Goal: Task Accomplishment & Management: Complete application form

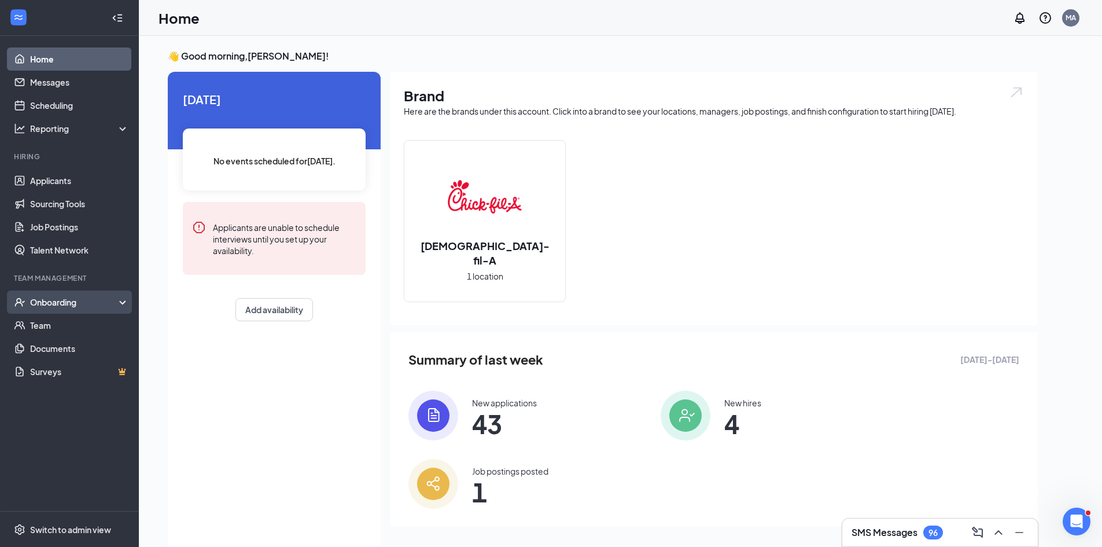
click at [98, 305] on div "Onboarding" at bounding box center [74, 302] width 89 height 12
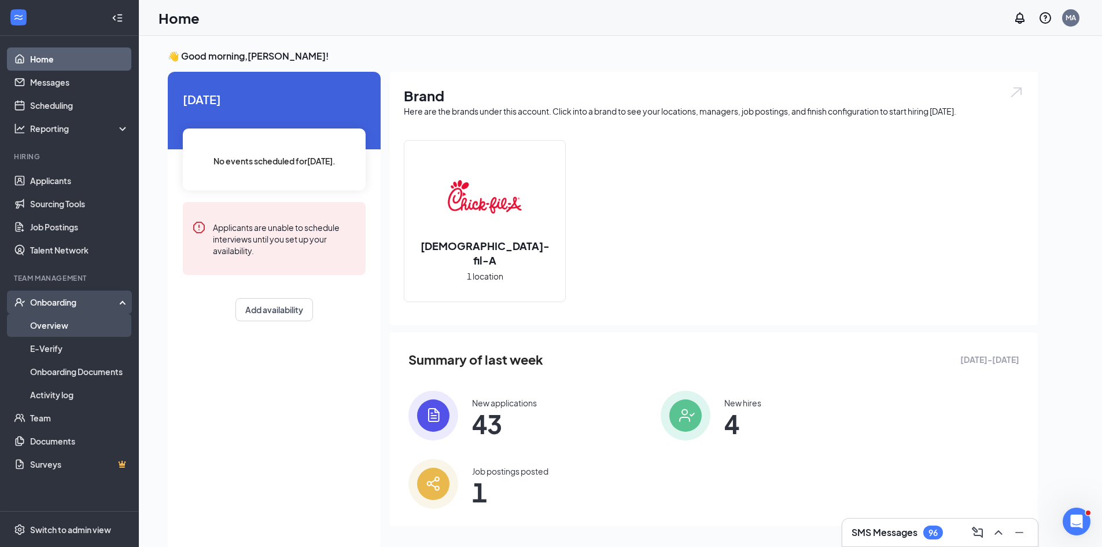
click at [59, 323] on link "Overview" at bounding box center [79, 325] width 99 height 23
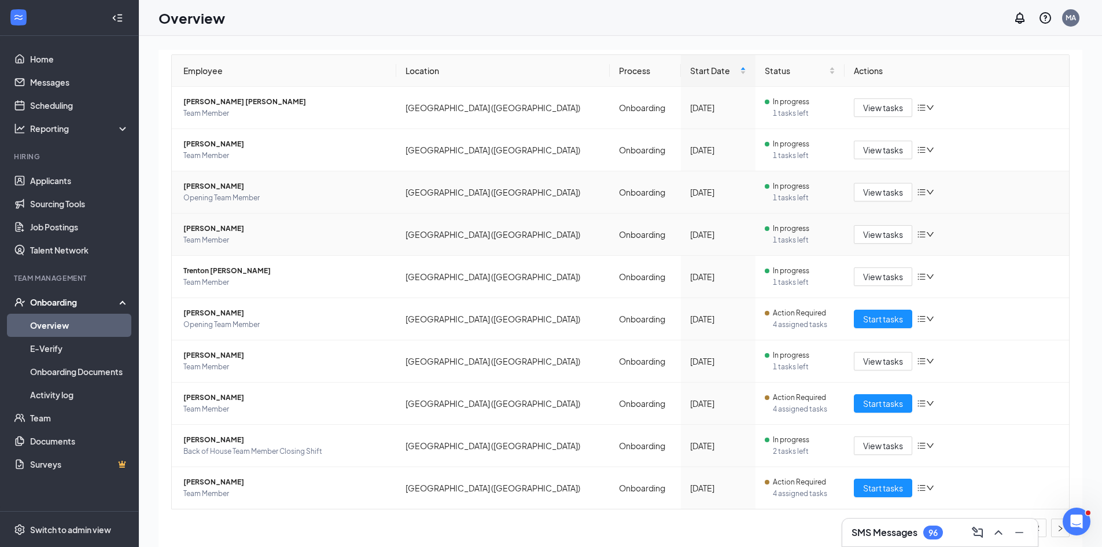
scroll to position [111, 0]
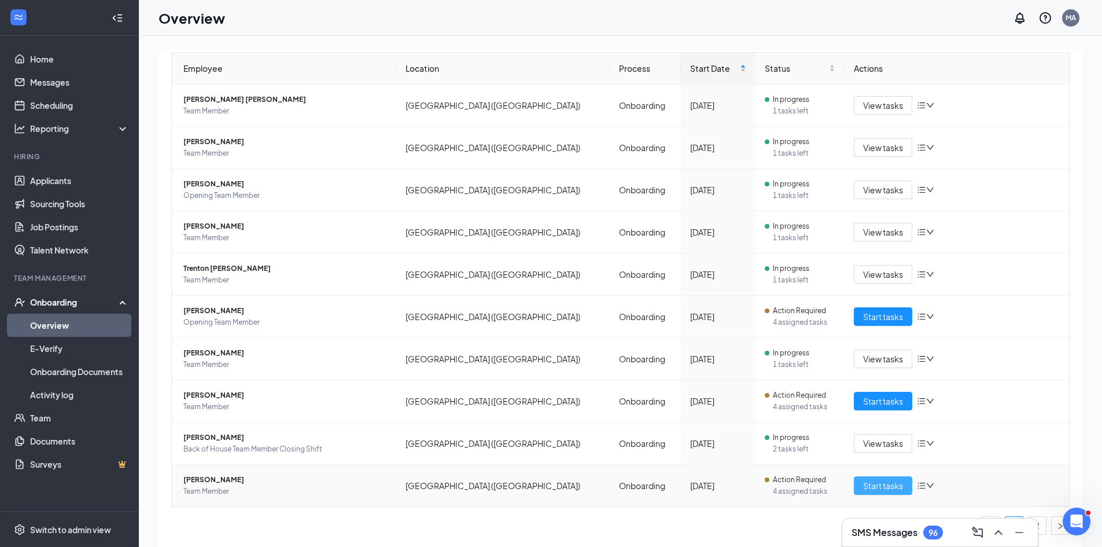
click at [863, 483] on span "Start tasks" at bounding box center [883, 485] width 40 height 13
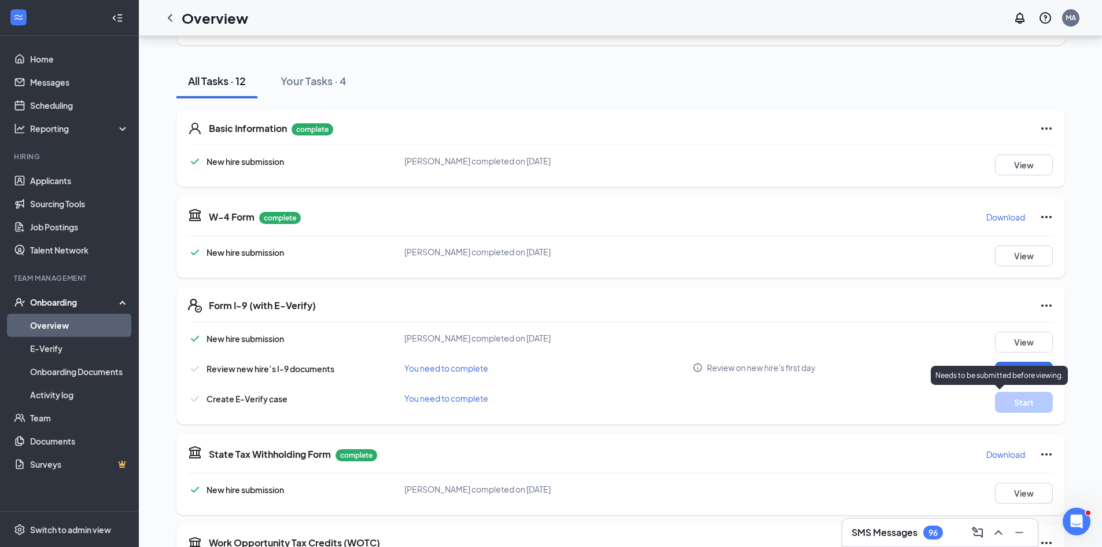
scroll to position [116, 0]
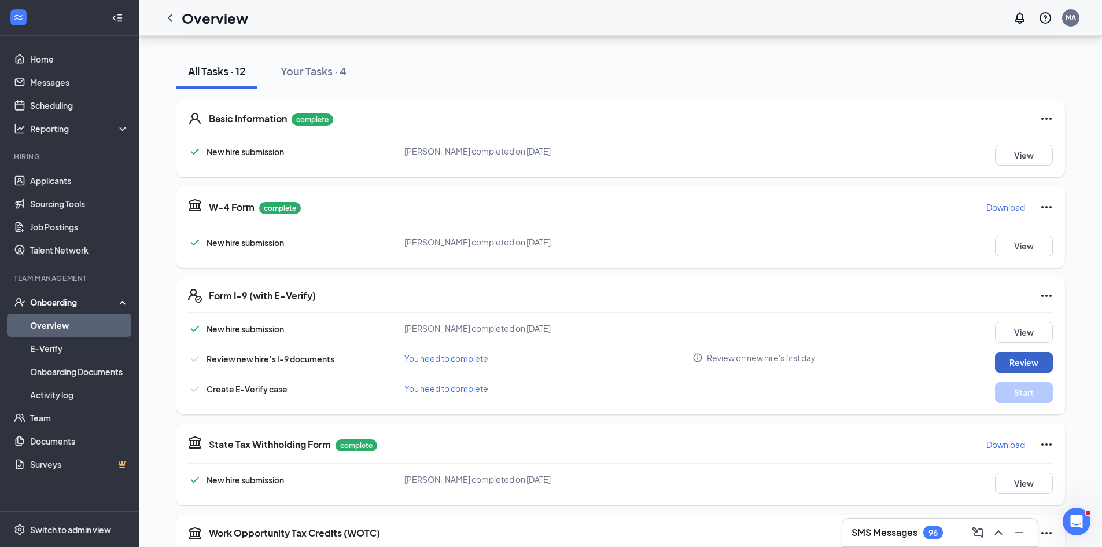
click at [1033, 359] on button "Review" at bounding box center [1024, 362] width 58 height 21
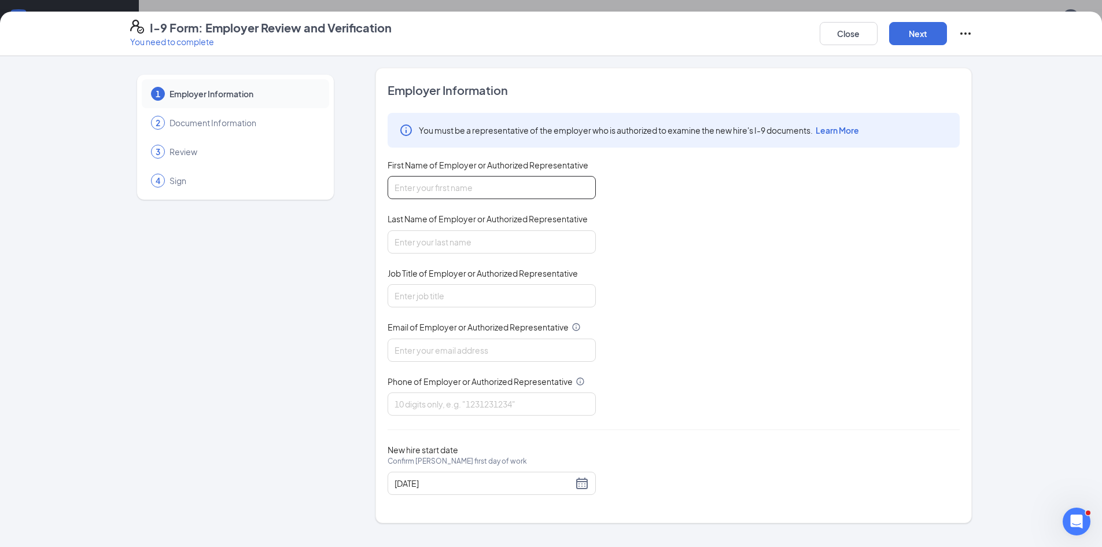
click at [481, 183] on input "First Name of Employer or Authorized Representative" at bounding box center [492, 187] width 208 height 23
type input "[PERSON_NAME]"
type input "Allie"
type input "m"
type input "Director"
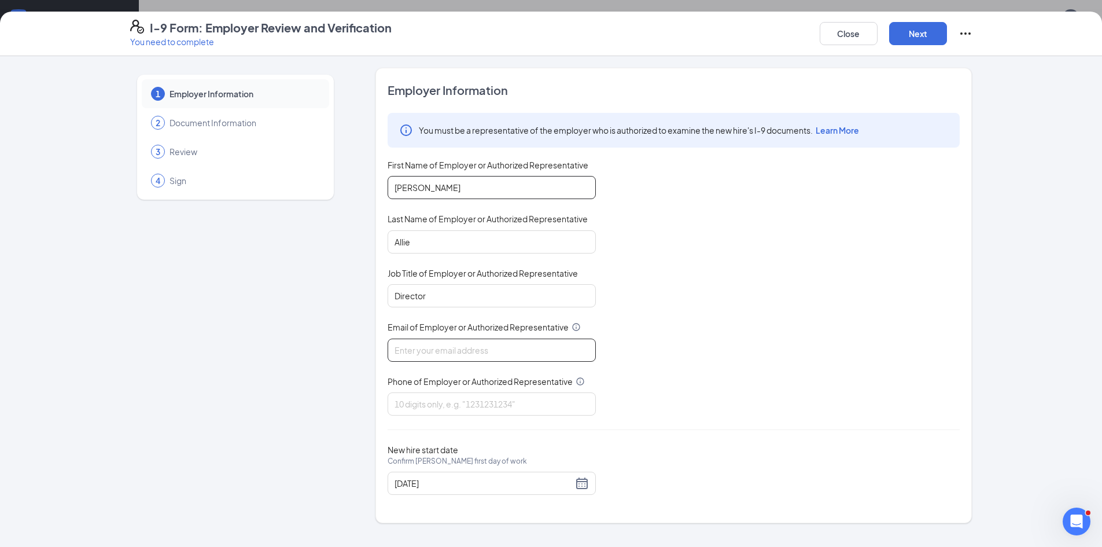
type input "`"
type input "[PERSON_NAME][EMAIL_ADDRESS][DOMAIN_NAME]"
click at [487, 411] on input "Phone of Employer or Authorized Representative" at bounding box center [492, 403] width 208 height 23
type input "2489392692"
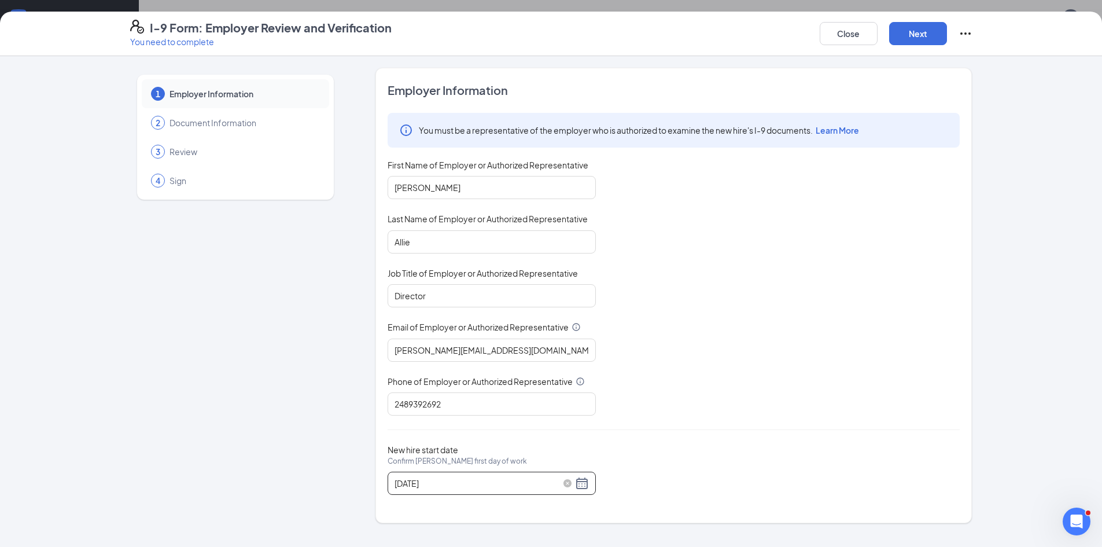
click at [579, 483] on div "[DATE]" at bounding box center [492, 483] width 194 height 14
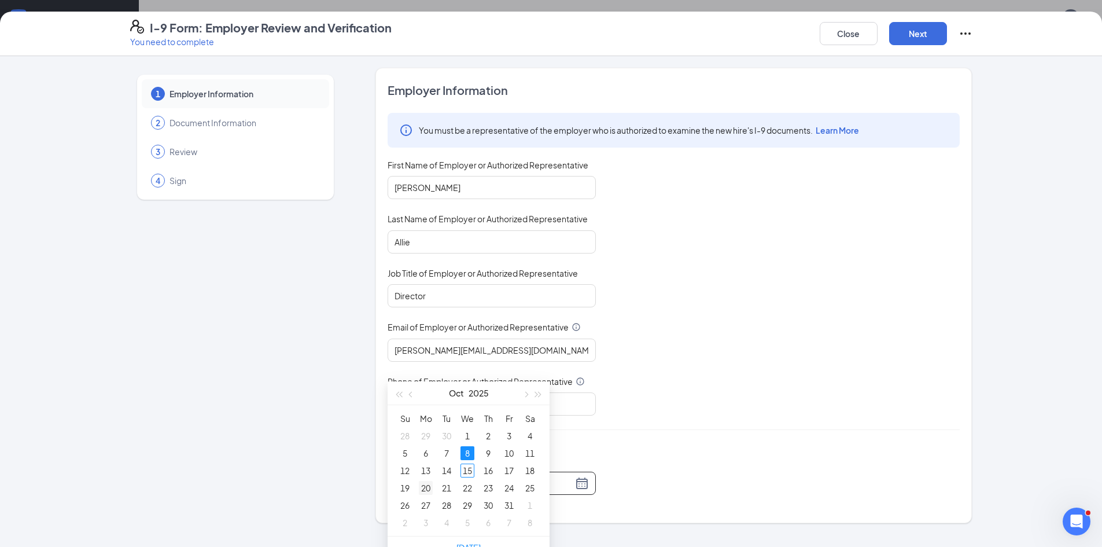
type input "[DATE]"
click at [426, 484] on div "20" at bounding box center [426, 488] width 14 height 14
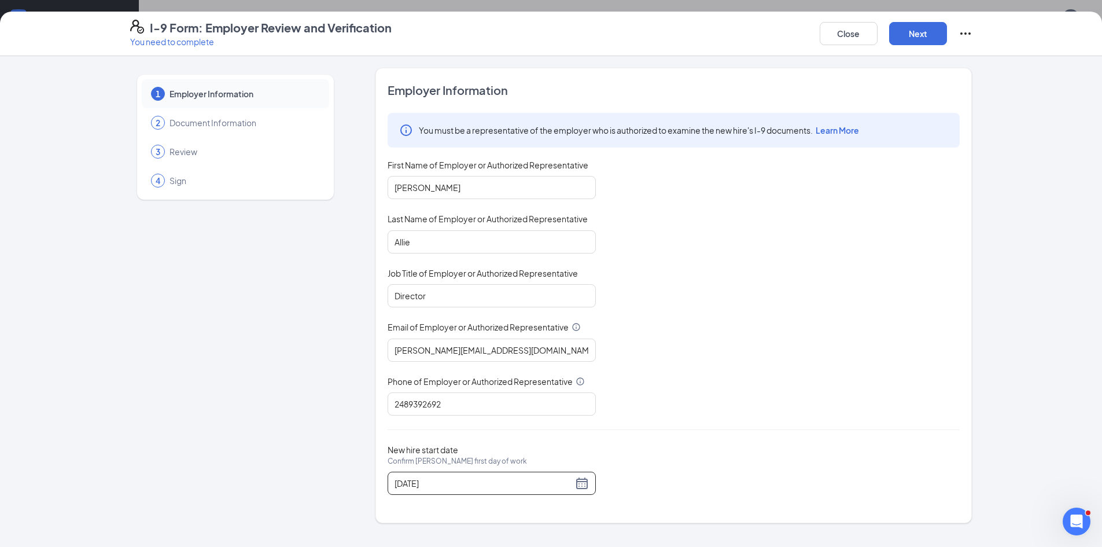
scroll to position [231, 0]
click at [927, 39] on button "Next" at bounding box center [918, 33] width 58 height 23
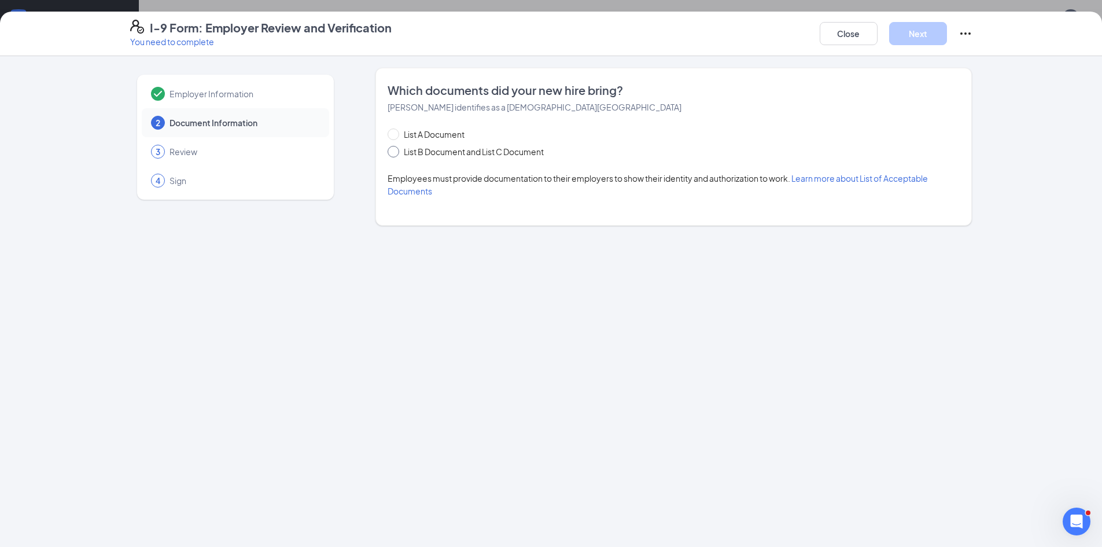
click at [475, 151] on span "List B Document and List C Document" at bounding box center [473, 151] width 149 height 13
click at [396, 151] on input "List B Document and List C Document" at bounding box center [392, 150] width 8 height 8
radio input "true"
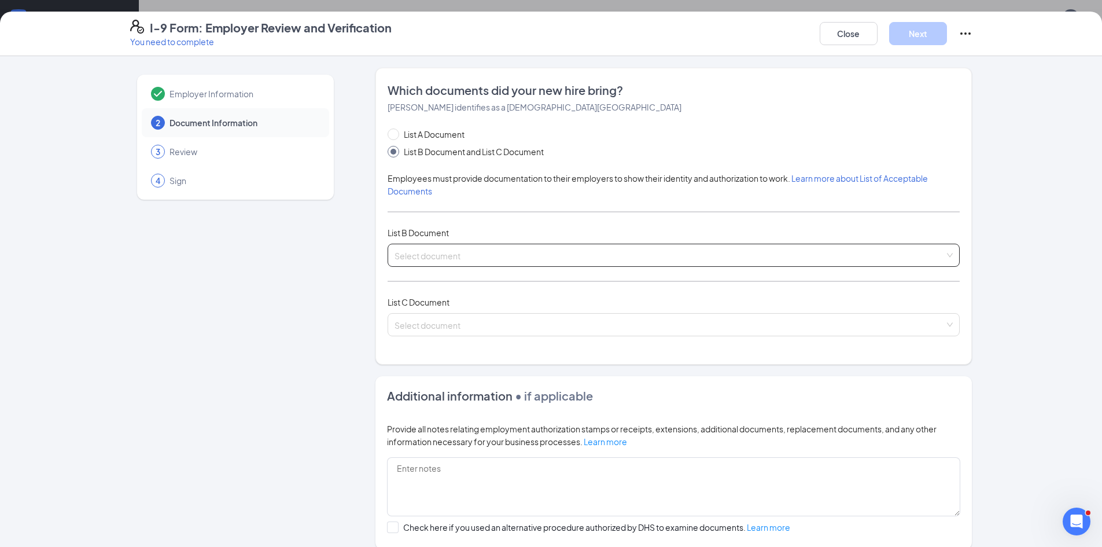
click at [484, 252] on input "search" at bounding box center [670, 252] width 550 height 17
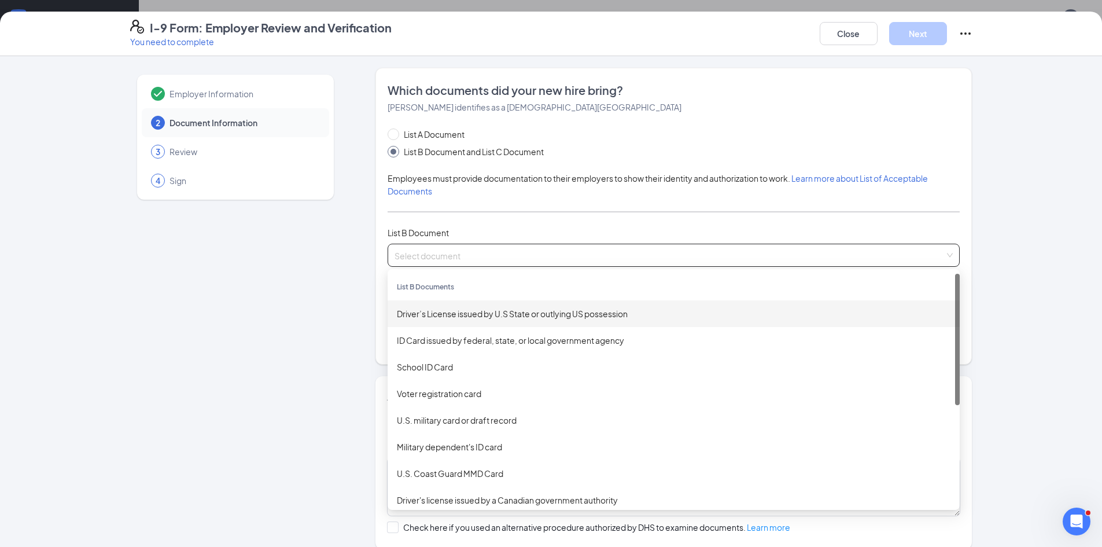
click at [477, 311] on div "Driver’s License issued by U.S State or outlying US possession" at bounding box center [674, 313] width 554 height 13
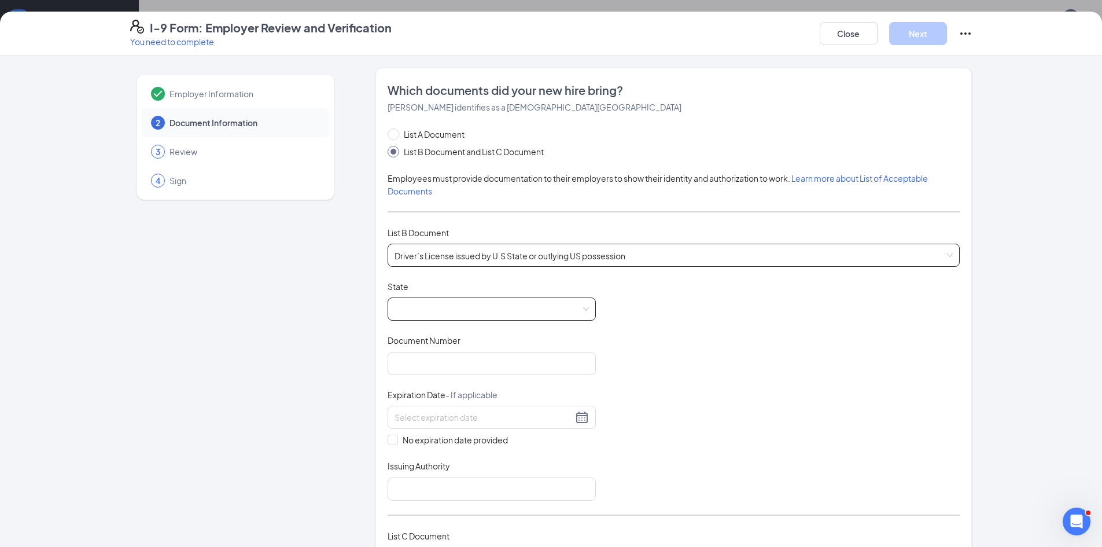
click at [488, 304] on span at bounding box center [492, 309] width 194 height 22
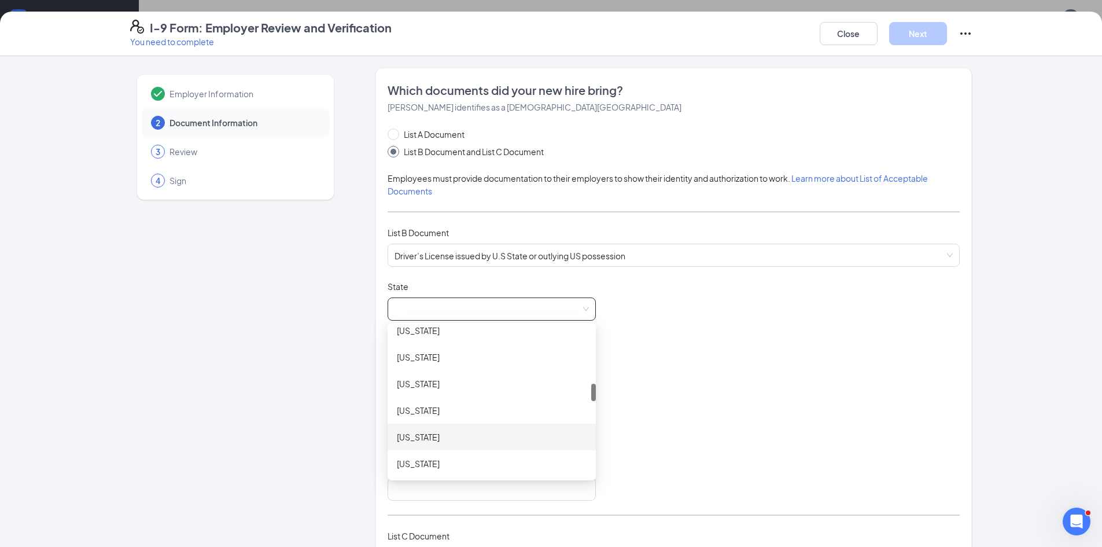
scroll to position [521, 0]
click at [461, 454] on div "[US_STATE]" at bounding box center [492, 459] width 190 height 13
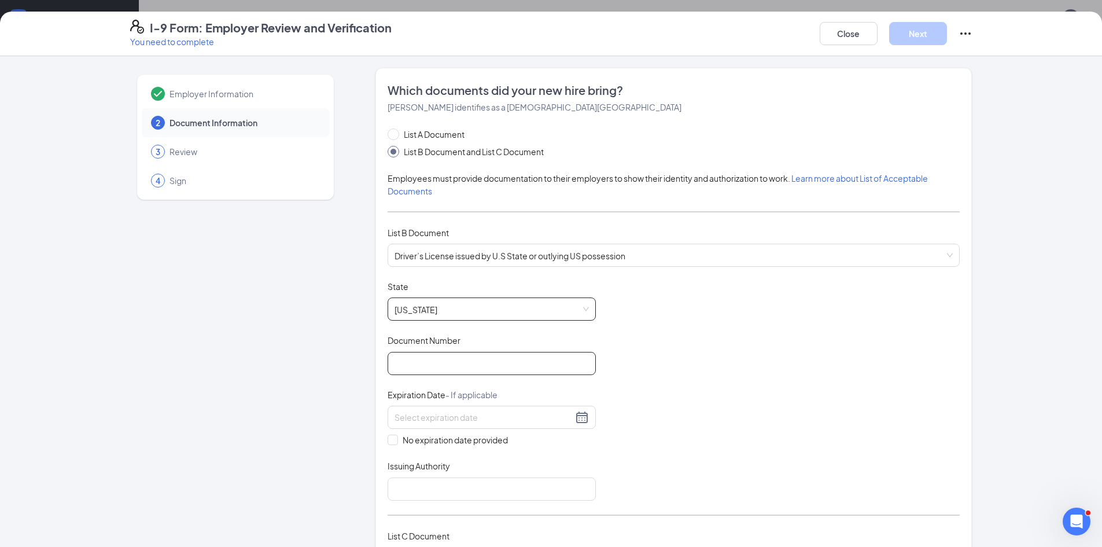
click at [446, 364] on input "Document Number" at bounding box center [492, 363] width 208 height 23
type input "L900000407226"
click at [578, 418] on div at bounding box center [492, 417] width 194 height 14
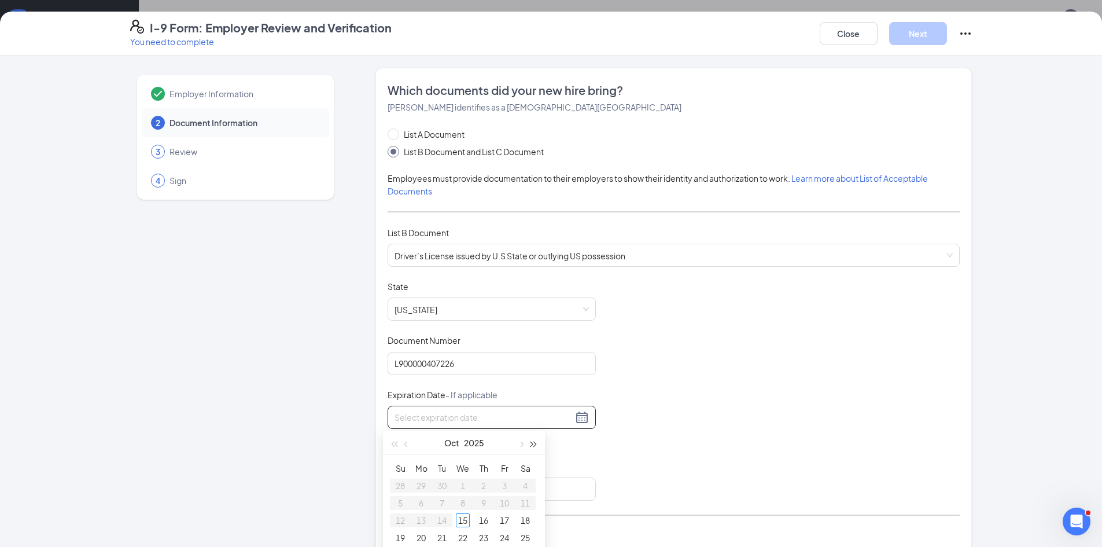
click at [531, 444] on span "button" at bounding box center [534, 445] width 6 height 6
click at [524, 444] on span "button" at bounding box center [521, 445] width 6 height 6
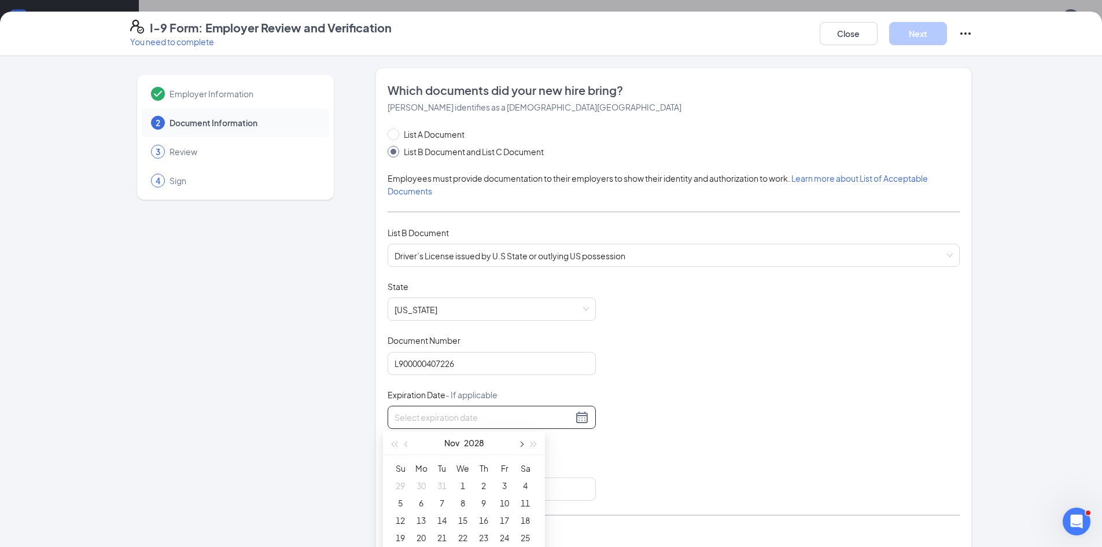
click at [524, 444] on span "button" at bounding box center [521, 445] width 6 height 6
click at [395, 447] on button "button" at bounding box center [394, 442] width 13 height 23
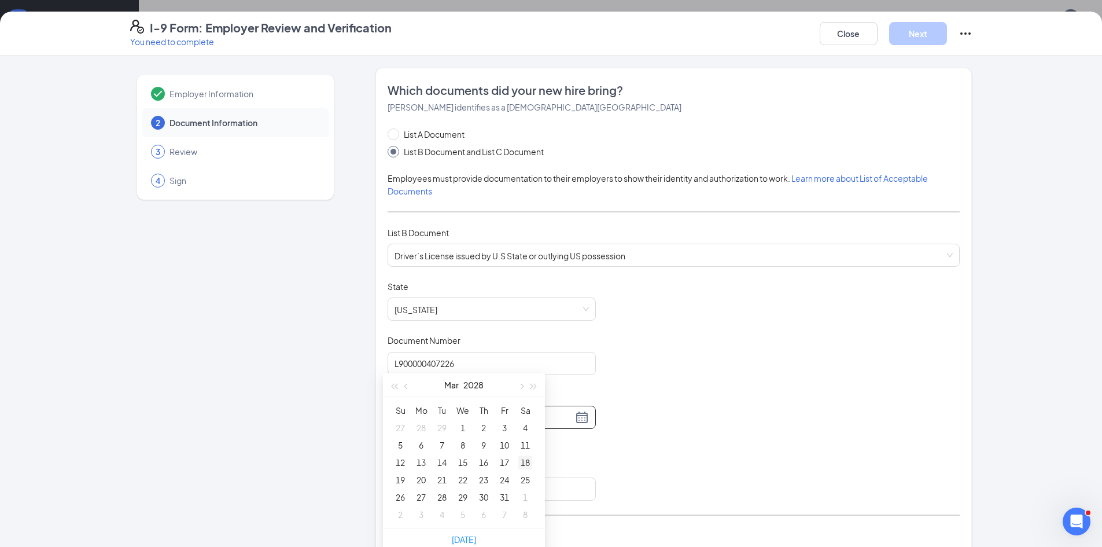
type input "[DATE]"
click at [525, 460] on div "18" at bounding box center [525, 462] width 14 height 14
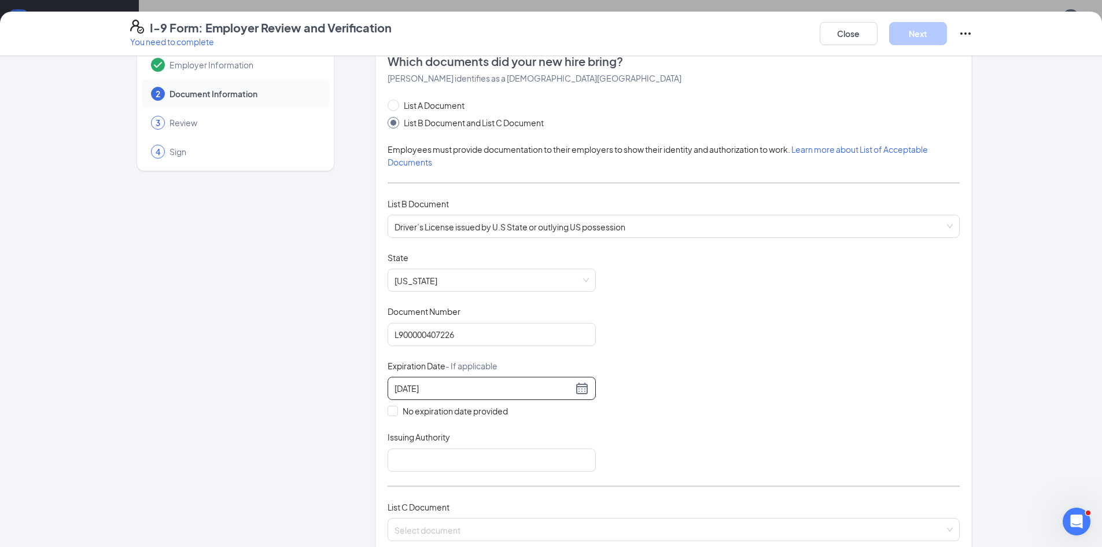
scroll to position [58, 0]
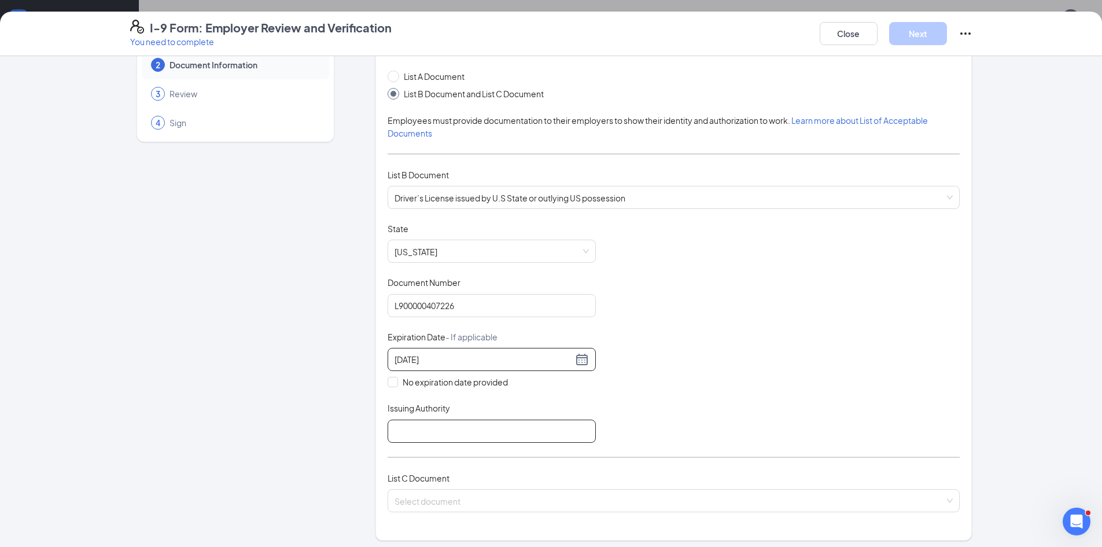
click at [453, 422] on input "Issuing Authority" at bounding box center [492, 431] width 208 height 23
type input "[US_STATE]"
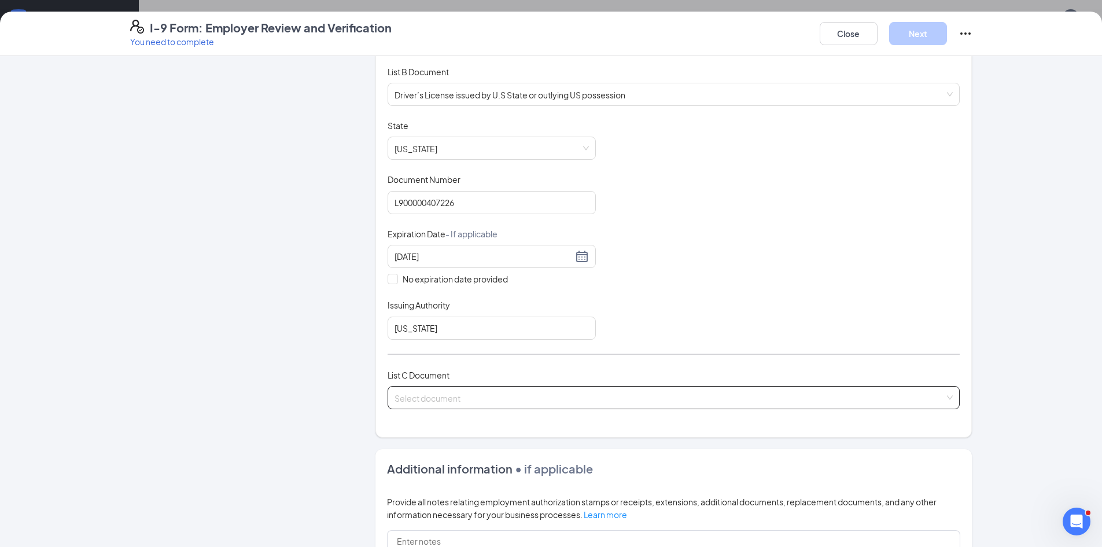
scroll to position [174, 0]
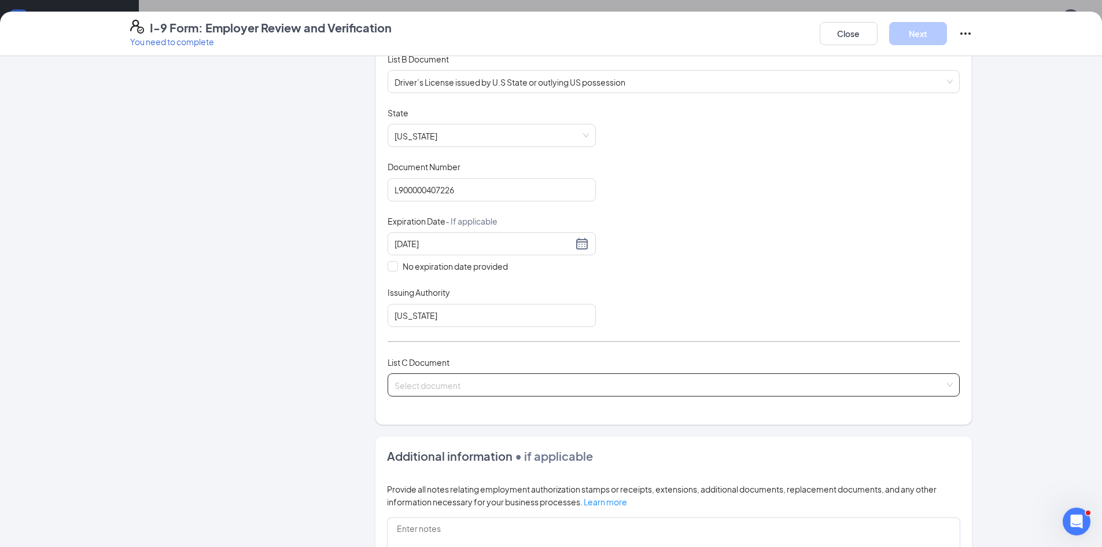
click at [475, 392] on span at bounding box center [670, 385] width 550 height 22
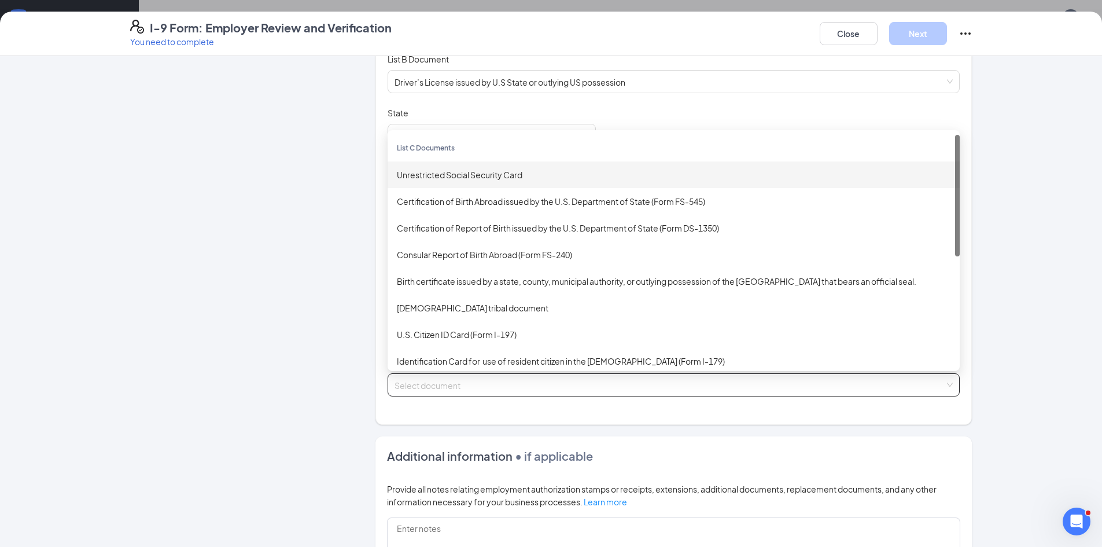
click at [445, 168] on div "Unrestricted Social Security Card" at bounding box center [674, 174] width 554 height 13
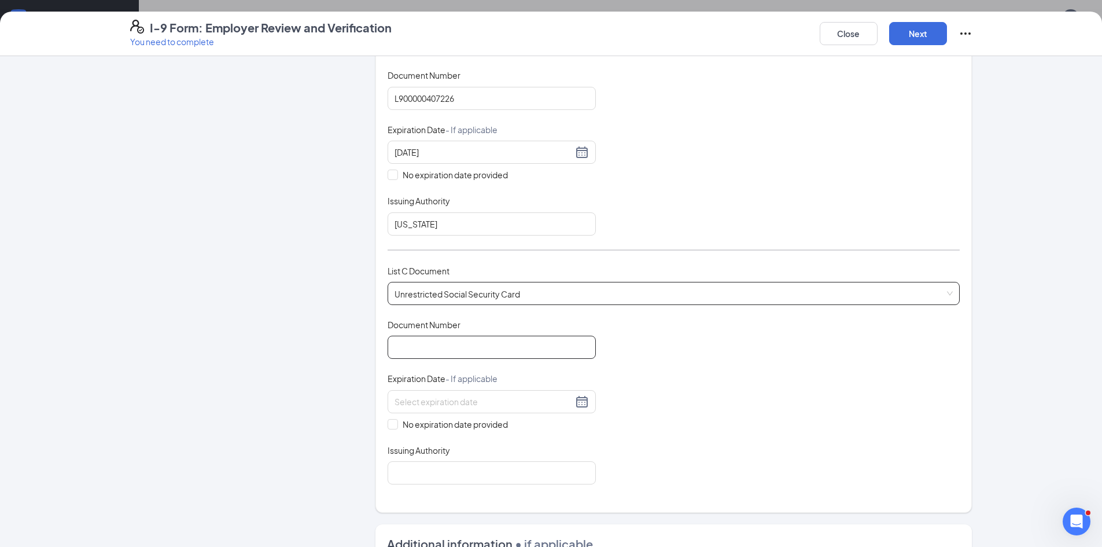
scroll to position [289, 0]
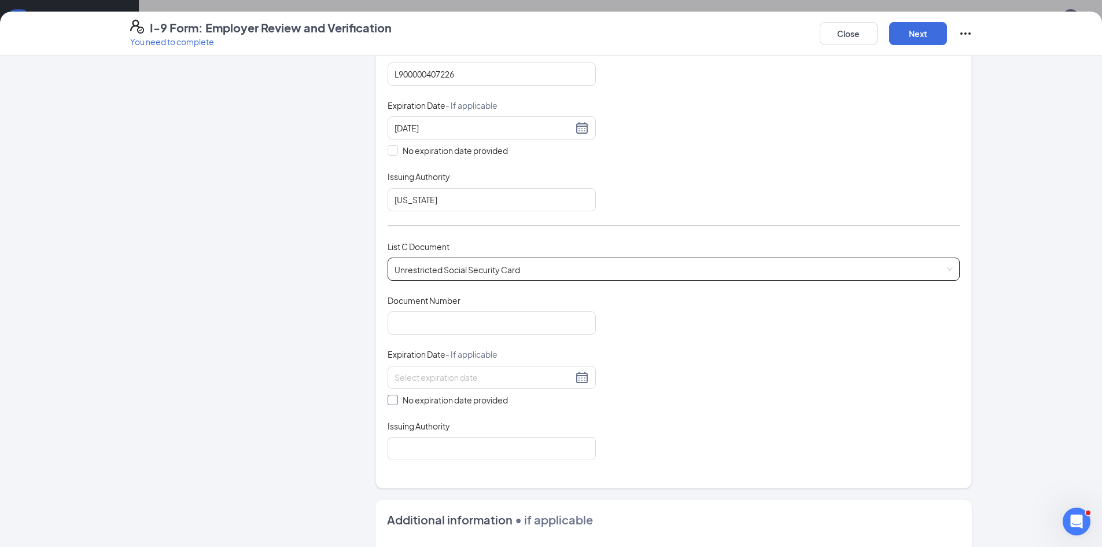
click at [430, 402] on span "No expiration date provided" at bounding box center [455, 400] width 115 height 13
click at [396, 402] on input "No expiration date provided" at bounding box center [392, 399] width 8 height 8
checkbox input "true"
click at [431, 455] on input "Issuing Authority" at bounding box center [492, 450] width 208 height 23
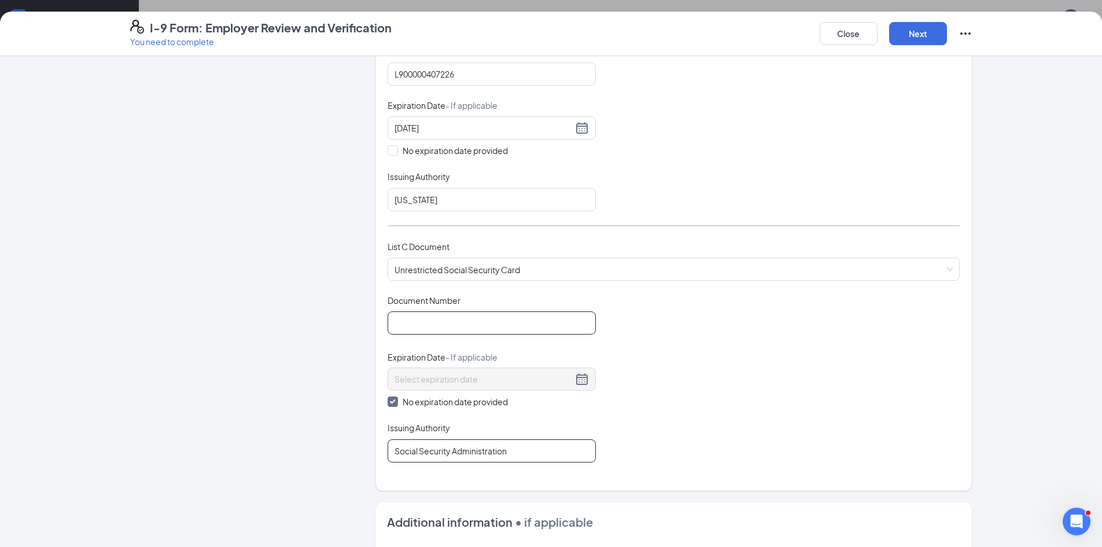
type input "Social Security Administration"
click at [441, 323] on input "Document Number" at bounding box center [492, 322] width 208 height 23
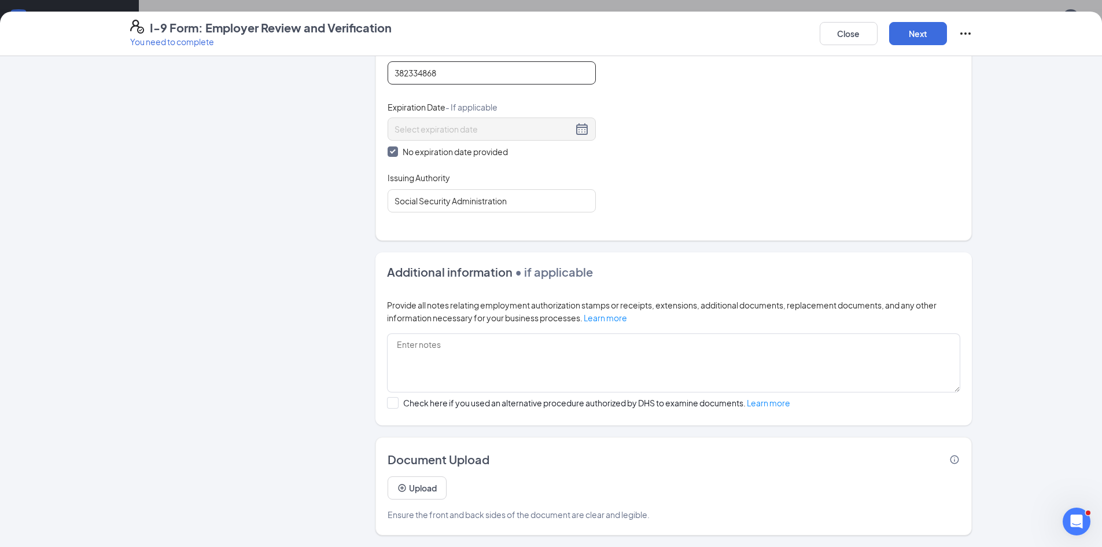
scroll to position [463, 0]
type input "382334868"
click at [914, 34] on button "Next" at bounding box center [918, 33] width 58 height 23
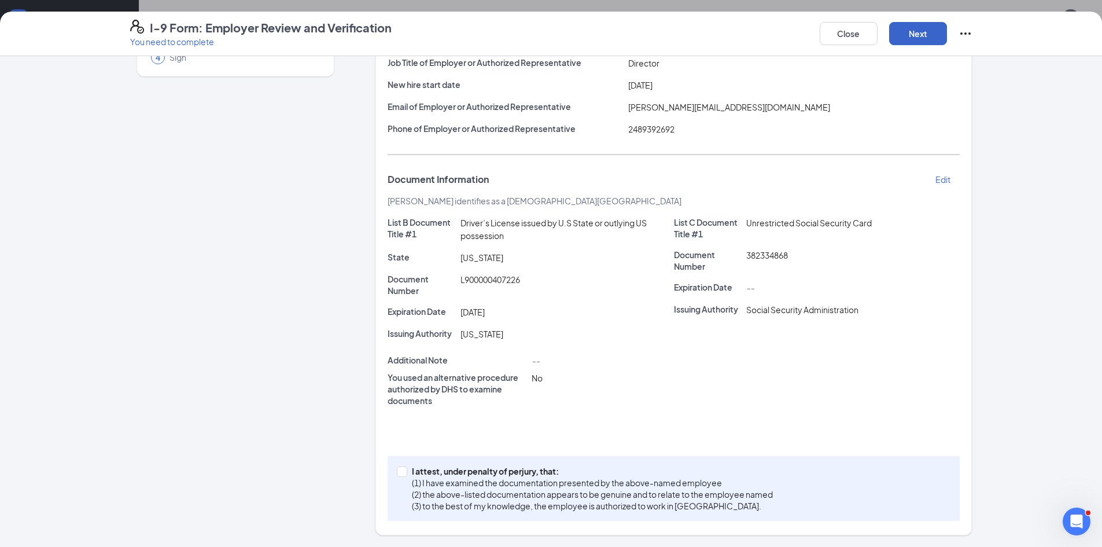
scroll to position [123, 0]
click at [397, 475] on span at bounding box center [402, 471] width 10 height 10
click at [397, 475] on input "I attest, under penalty of [PERSON_NAME], that: (1) I have examined the documen…" at bounding box center [401, 470] width 8 height 8
checkbox input "true"
click at [913, 32] on button "Next" at bounding box center [918, 33] width 58 height 23
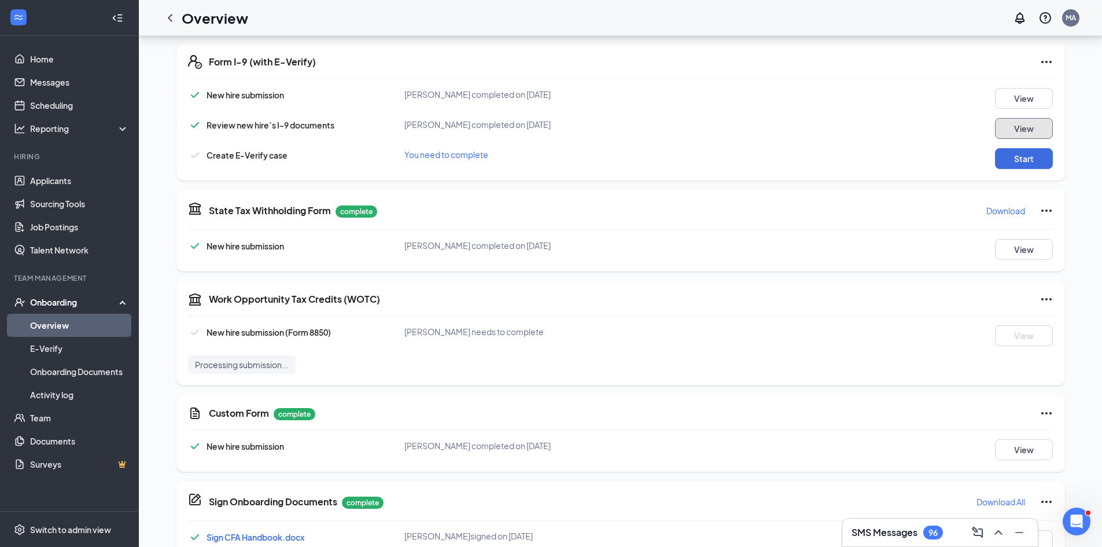
scroll to position [347, 0]
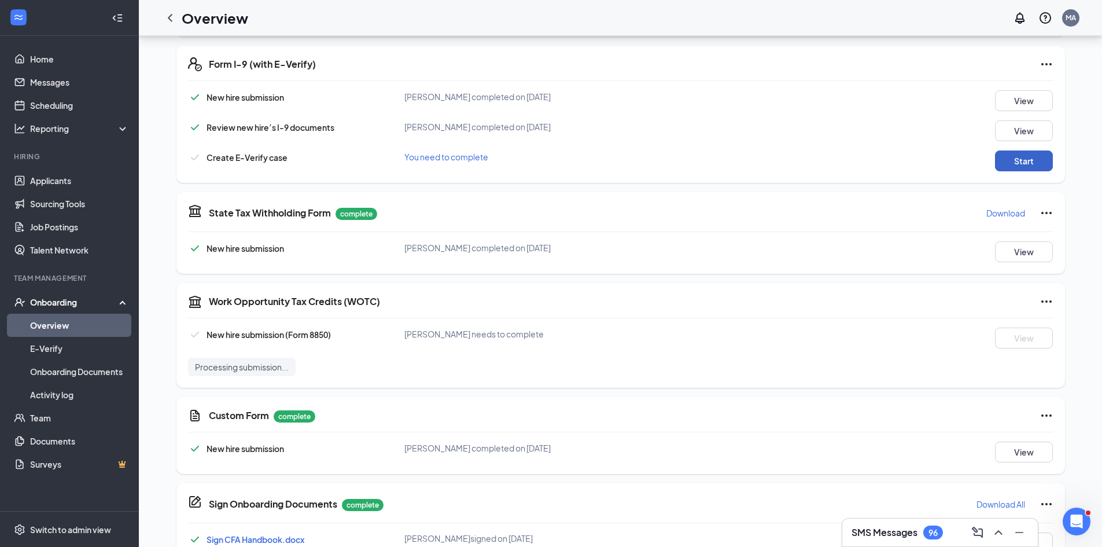
click at [1001, 164] on button "Start" at bounding box center [1024, 160] width 58 height 21
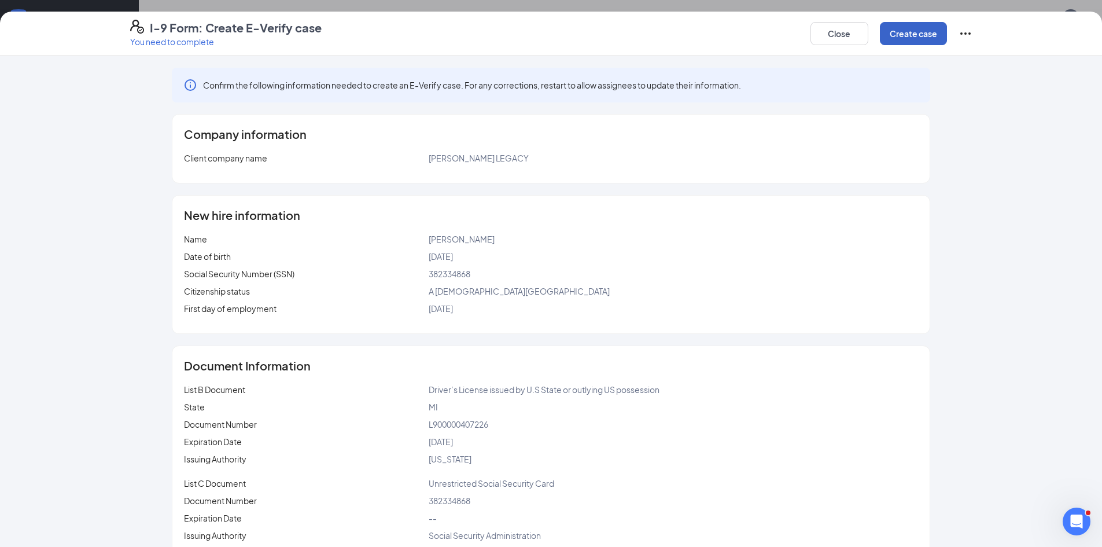
click at [894, 38] on button "Create case" at bounding box center [913, 33] width 67 height 23
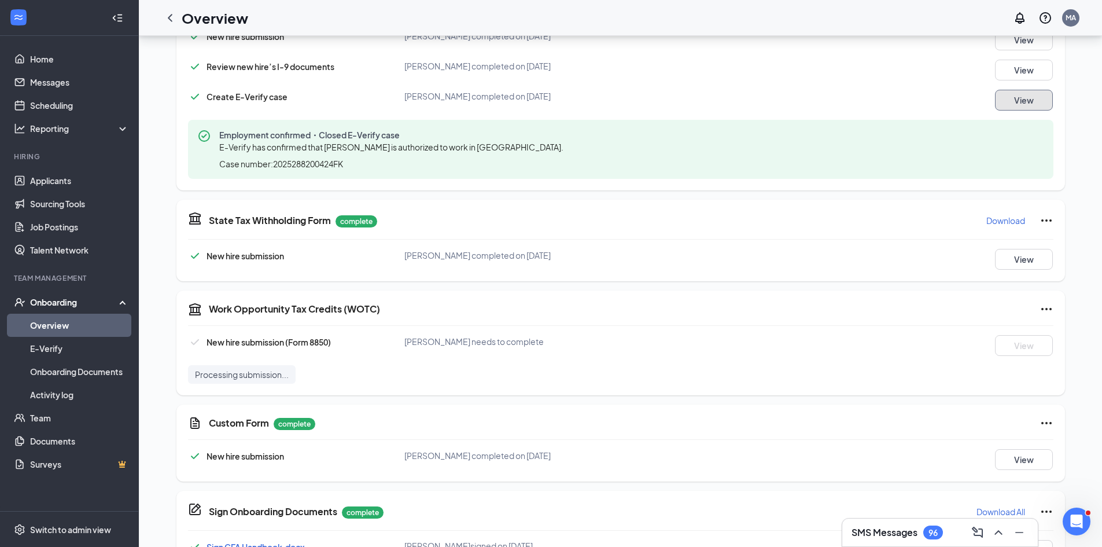
scroll to position [623, 0]
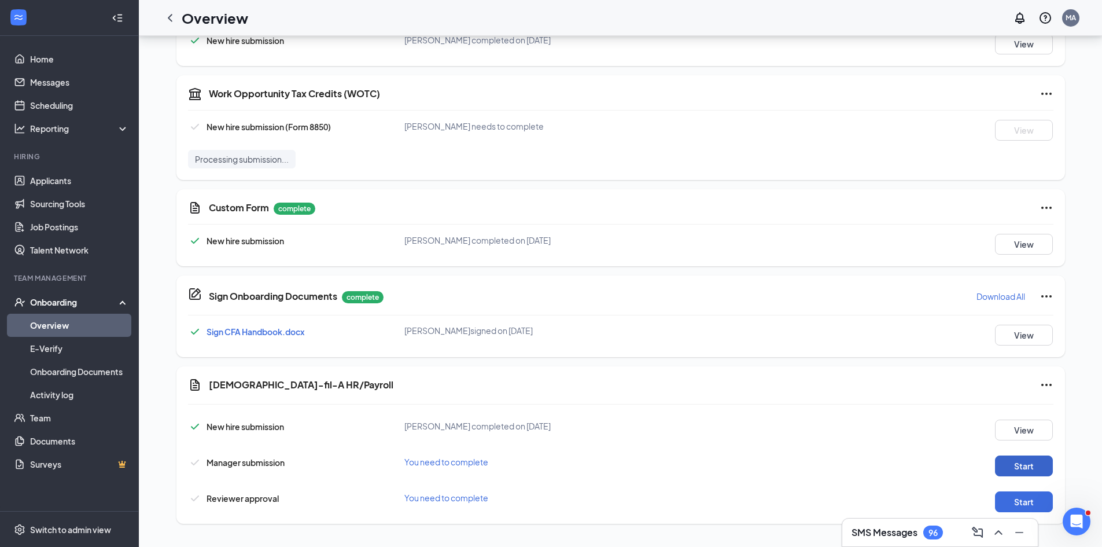
click at [1024, 469] on button "Start" at bounding box center [1024, 465] width 58 height 21
click at [1036, 507] on button "Start" at bounding box center [1024, 501] width 58 height 21
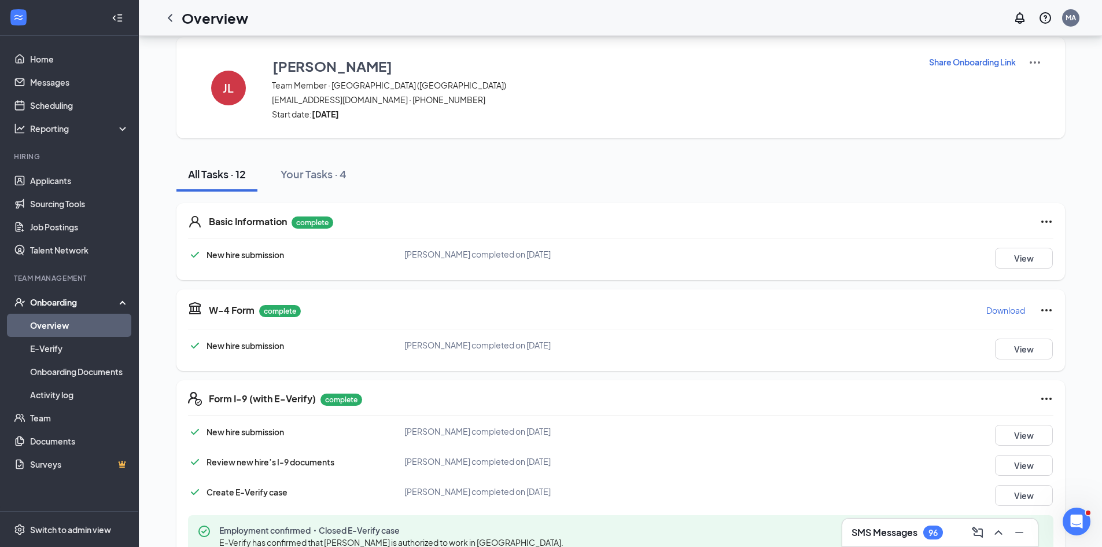
scroll to position [0, 0]
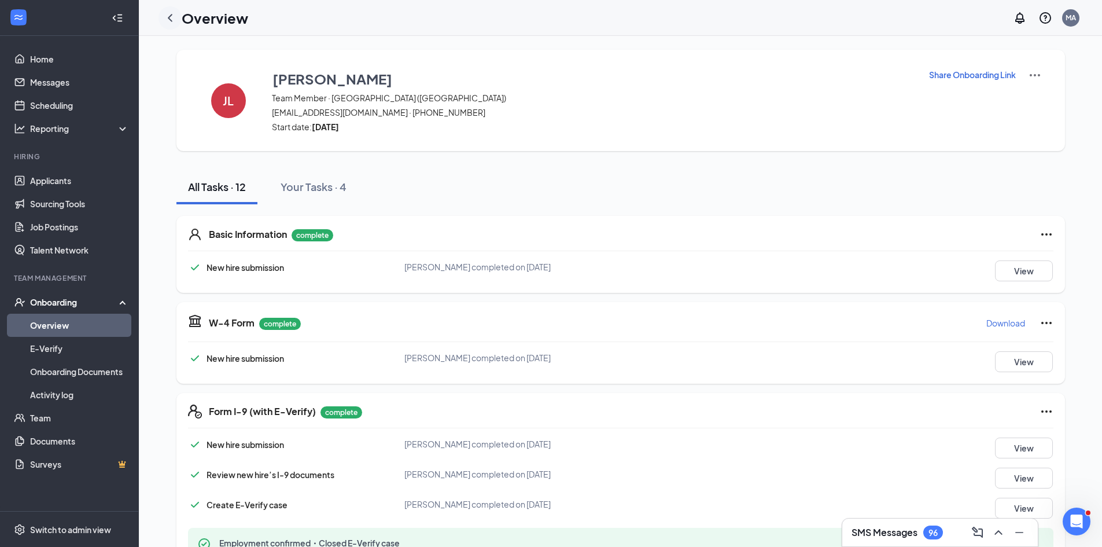
click at [170, 20] on icon "ChevronLeft" at bounding box center [170, 18] width 14 height 14
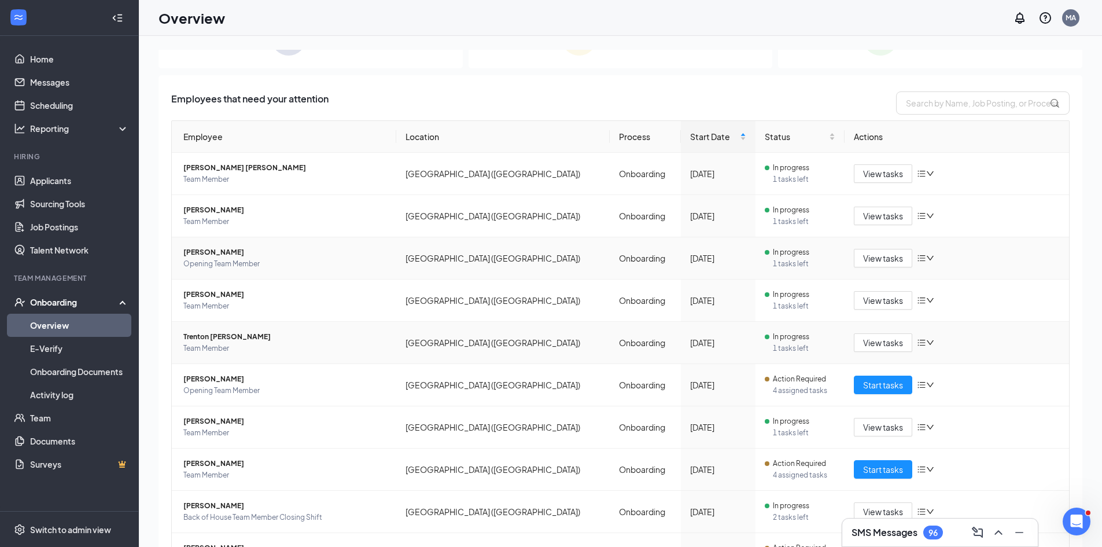
scroll to position [111, 0]
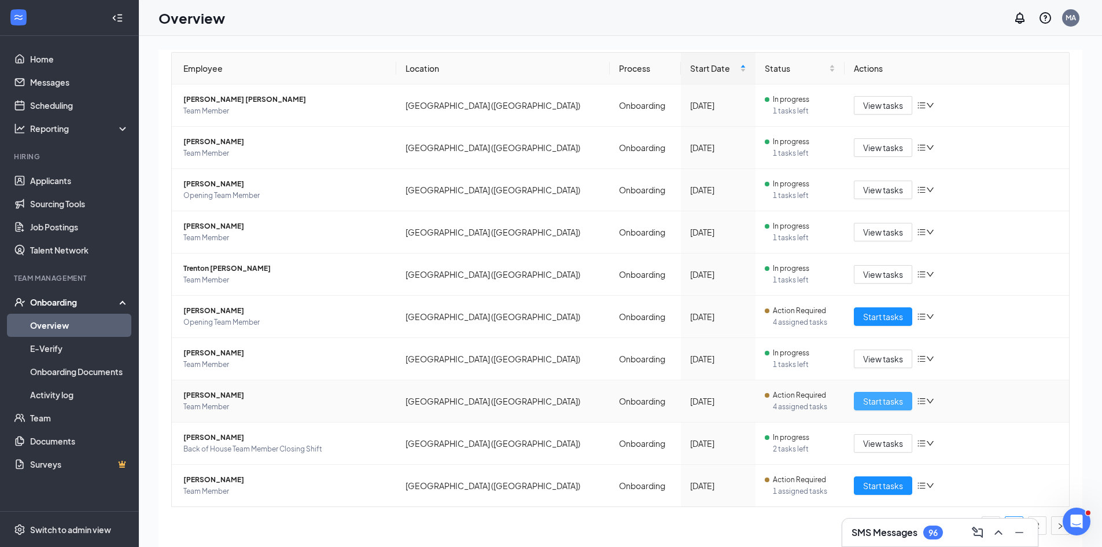
click at [869, 396] on span "Start tasks" at bounding box center [883, 401] width 40 height 13
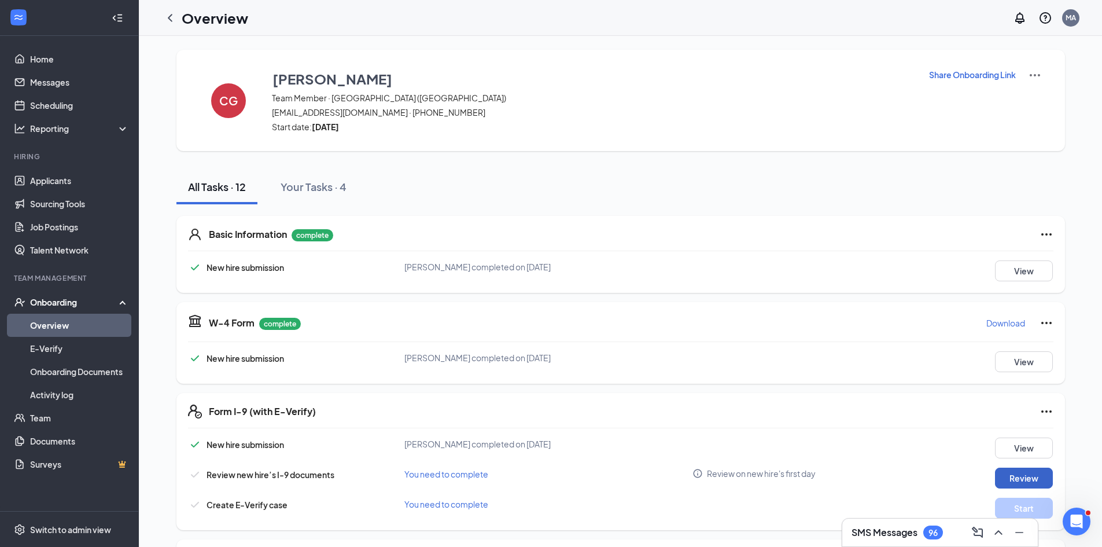
click at [1036, 475] on button "Review" at bounding box center [1024, 478] width 58 height 21
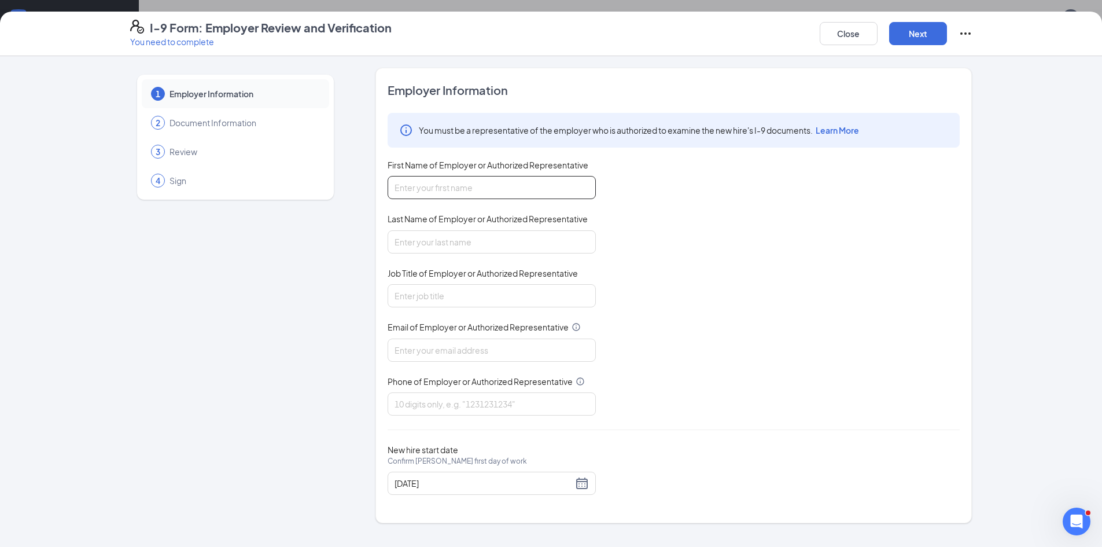
click at [475, 184] on input "First Name of Employer or Authorized Representative" at bounding box center [492, 187] width 208 height 23
type input "[PERSON_NAME]"
type input "Allie"
click at [505, 295] on input "Job Title of Employer or Authorized Representative" at bounding box center [492, 295] width 208 height 23
type input "Director"
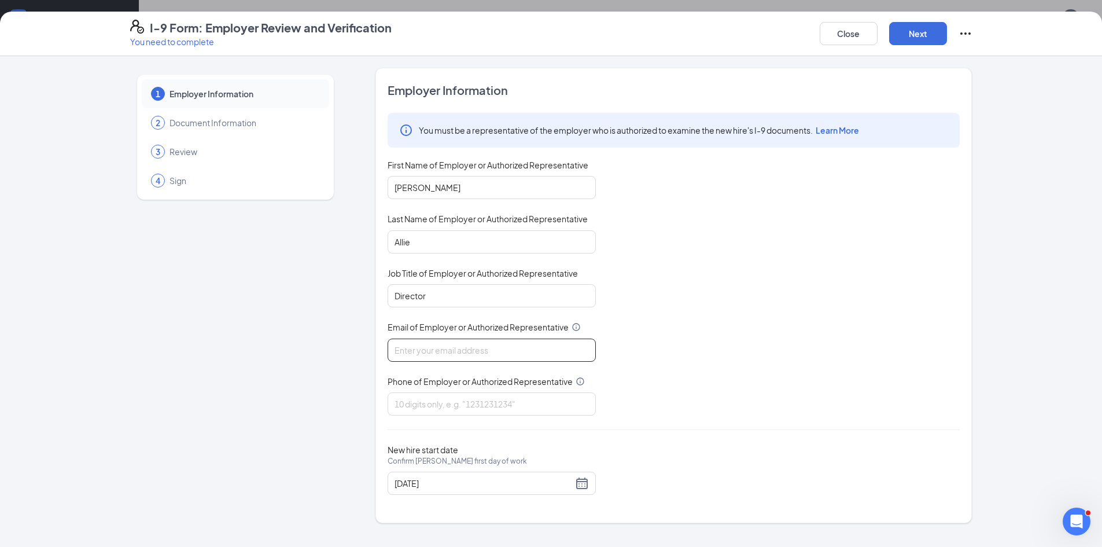
click at [567, 353] on input "Email of Employer or Authorized Representative" at bounding box center [492, 350] width 208 height 23
type input "[PERSON_NAME][EMAIL_ADDRESS][DOMAIN_NAME]"
click at [497, 406] on input "Phone of Employer or Authorized Representative" at bounding box center [492, 403] width 208 height 23
type input "2489392692"
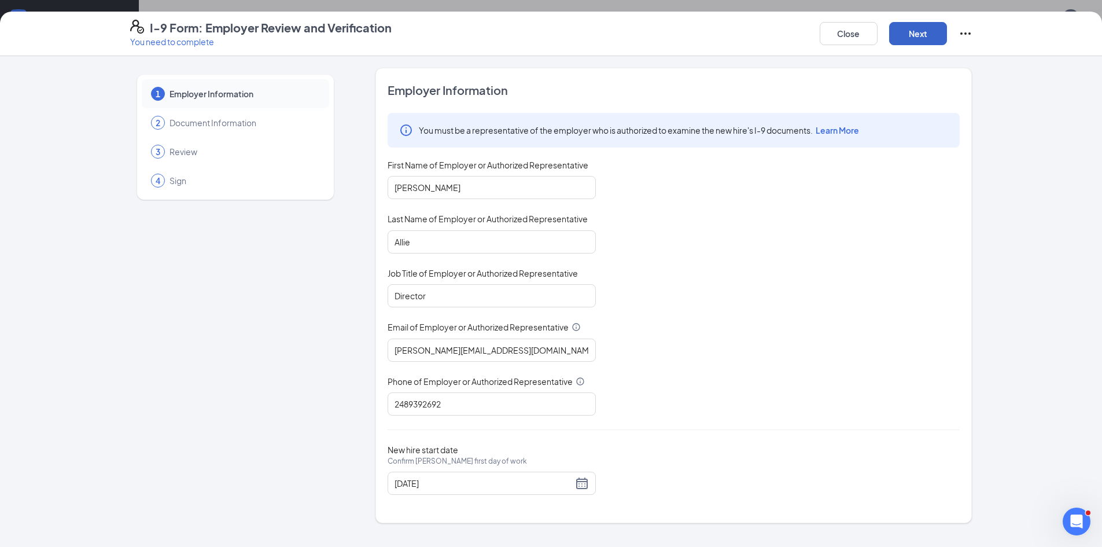
click at [915, 36] on button "Next" at bounding box center [918, 33] width 58 height 23
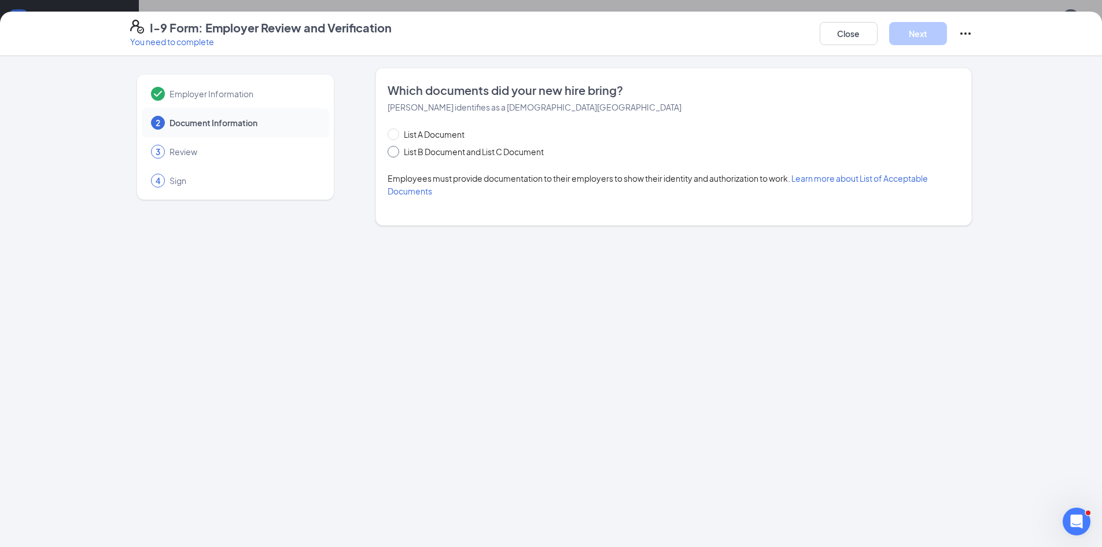
click at [472, 148] on span "List B Document and List C Document" at bounding box center [473, 151] width 149 height 13
click at [396, 148] on input "List B Document and List C Document" at bounding box center [392, 150] width 8 height 8
radio input "true"
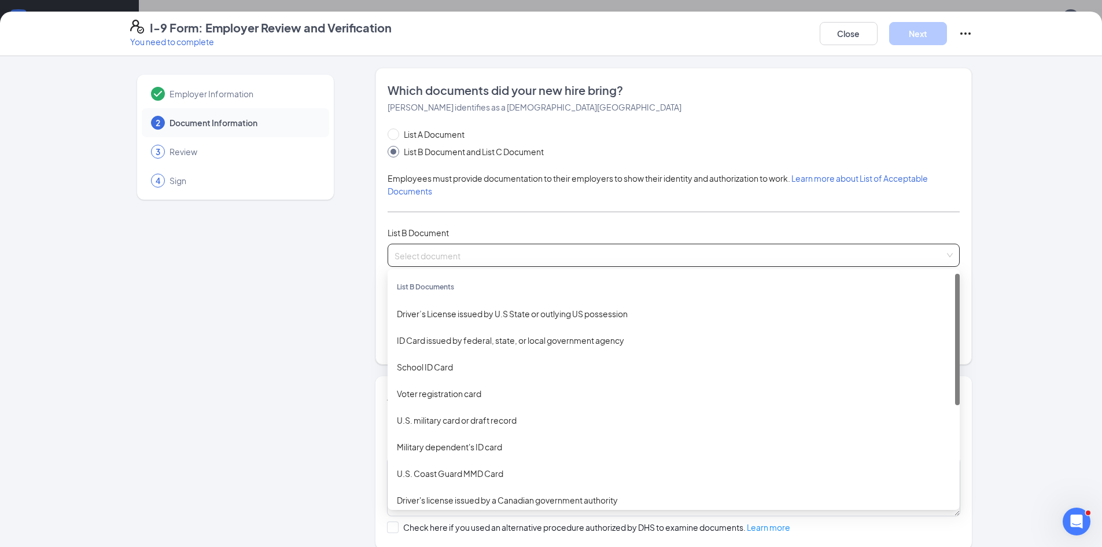
click at [461, 251] on input "search" at bounding box center [670, 252] width 550 height 17
click at [478, 308] on div "Driver’s License issued by U.S State or outlying US possession" at bounding box center [674, 313] width 554 height 13
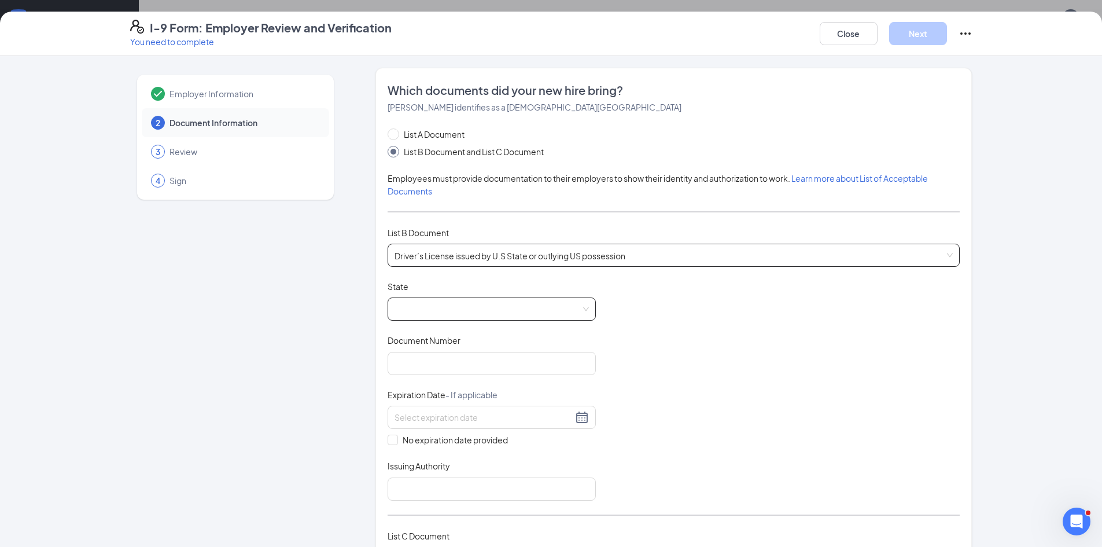
click at [486, 307] on span at bounding box center [492, 309] width 194 height 22
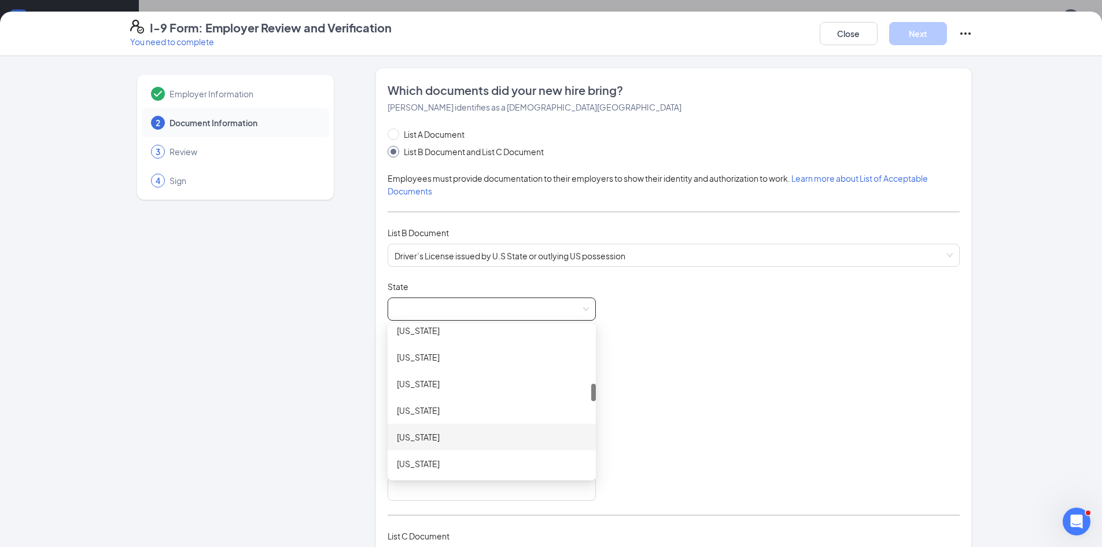
scroll to position [579, 0]
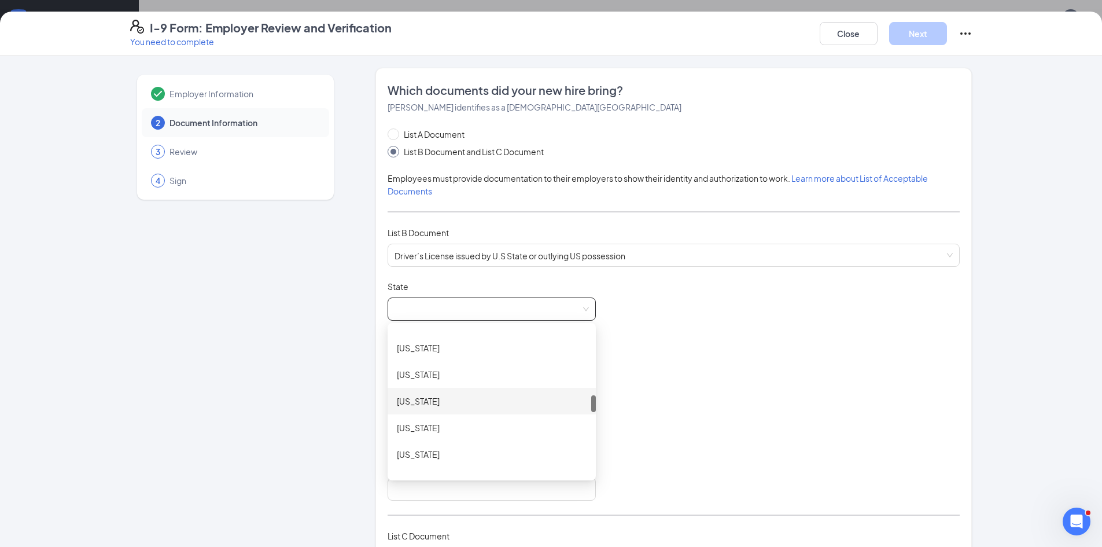
click at [442, 402] on div "[US_STATE]" at bounding box center [492, 401] width 190 height 13
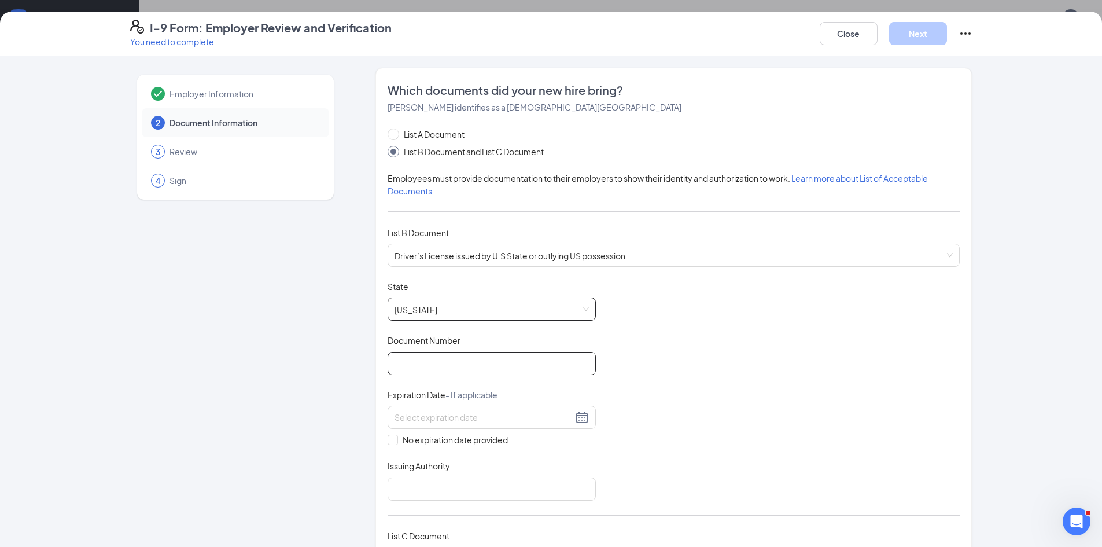
click at [464, 359] on input "Document Number" at bounding box center [492, 363] width 208 height 23
type input "G900000760429"
click at [579, 417] on div at bounding box center [492, 417] width 194 height 14
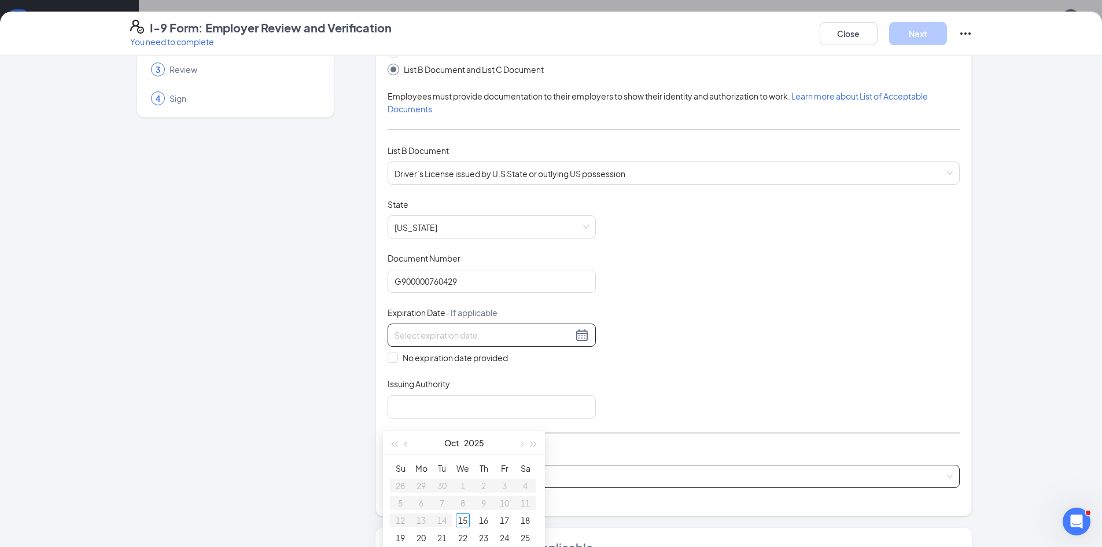
scroll to position [174, 0]
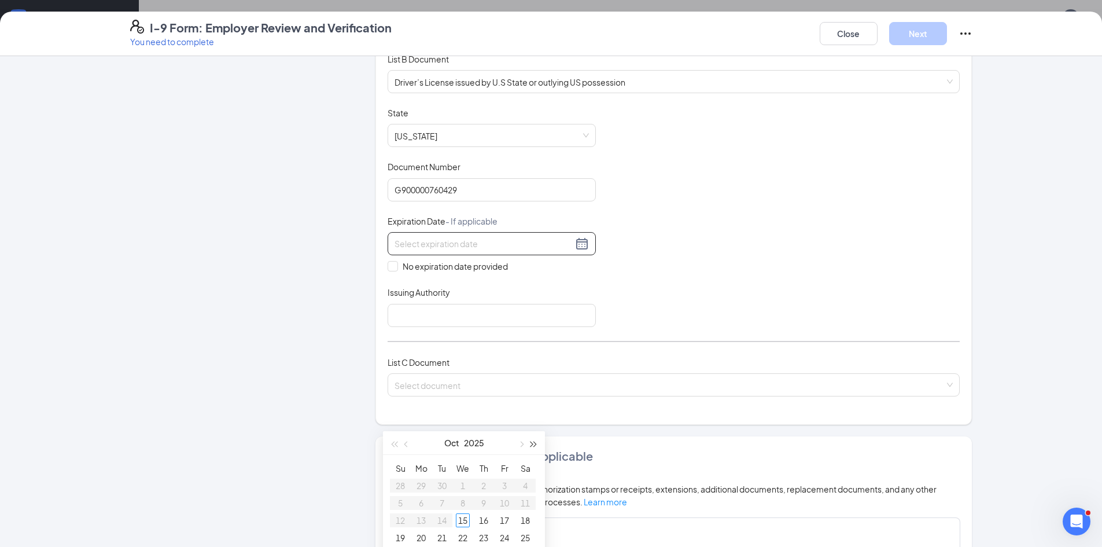
click at [532, 443] on span "button" at bounding box center [534, 445] width 6 height 6
click at [520, 442] on span "button" at bounding box center [521, 445] width 6 height 6
click at [523, 444] on span "button" at bounding box center [521, 445] width 6 height 6
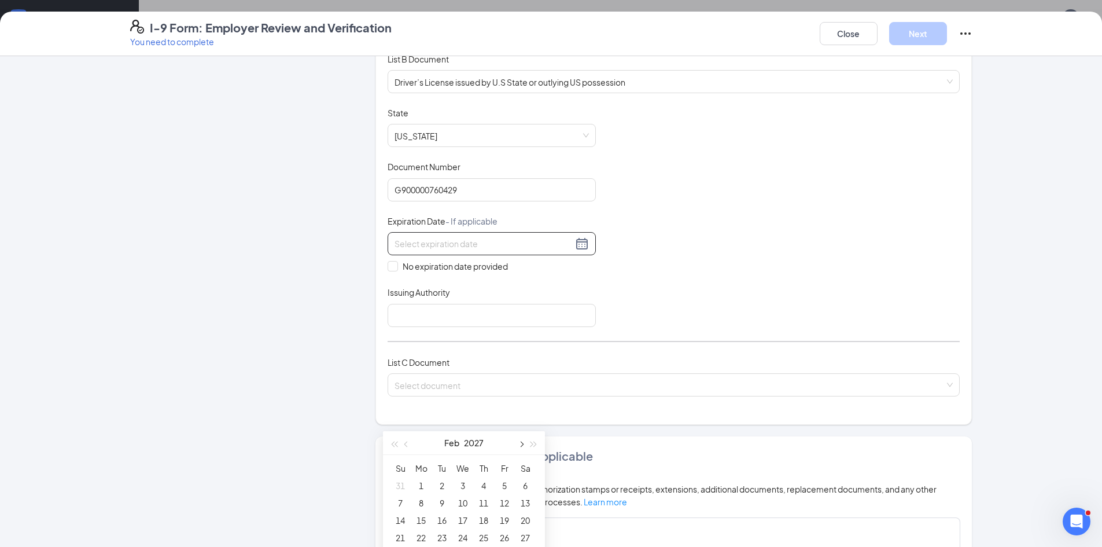
click at [523, 444] on span "button" at bounding box center [521, 445] width 6 height 6
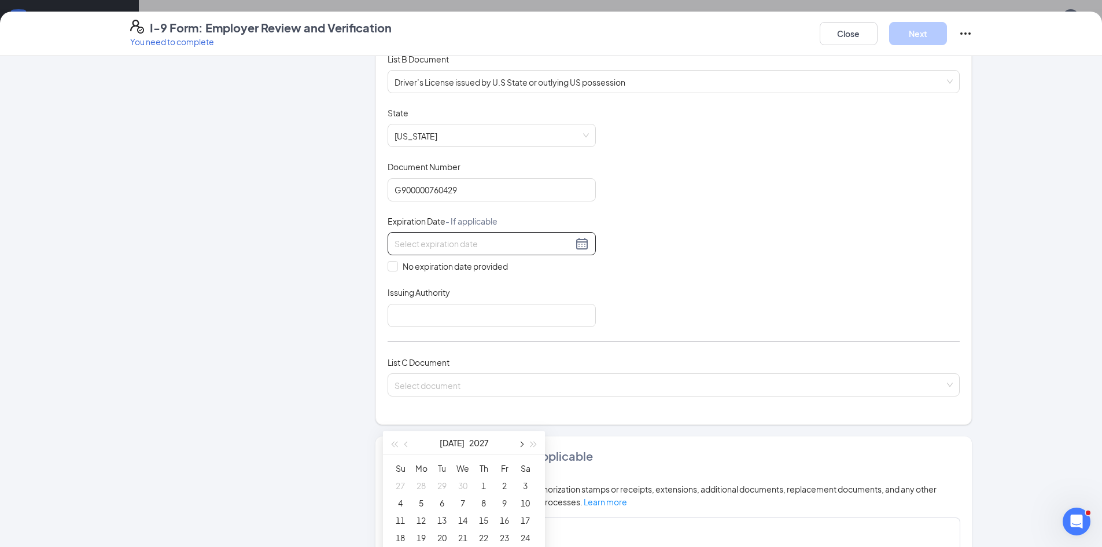
click at [523, 444] on span "button" at bounding box center [521, 445] width 6 height 6
click at [396, 443] on span "button" at bounding box center [394, 445] width 6 height 6
type input "[DATE]"
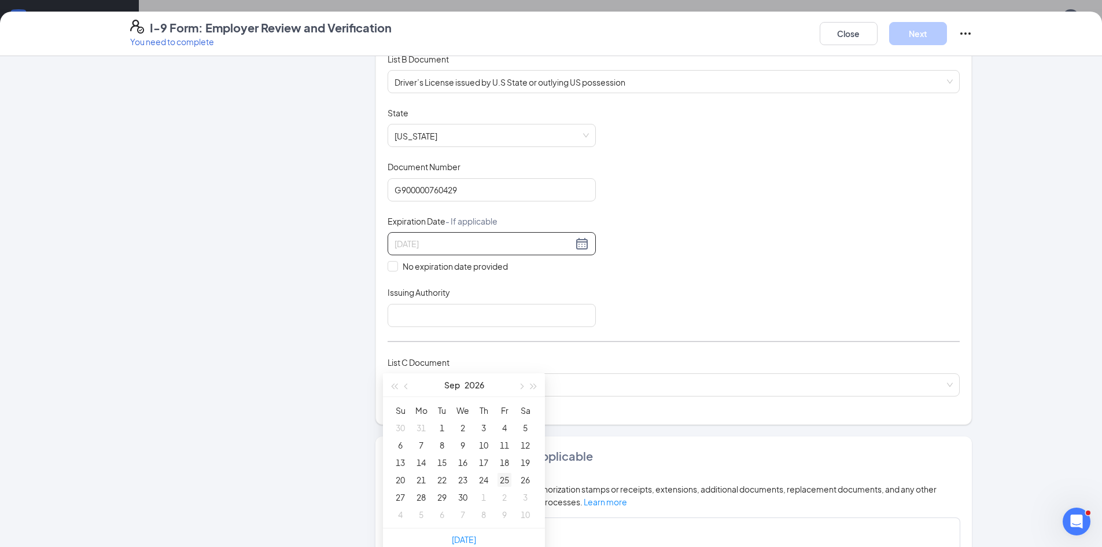
type input "[DATE]"
click at [502, 479] on div "25" at bounding box center [505, 480] width 14 height 14
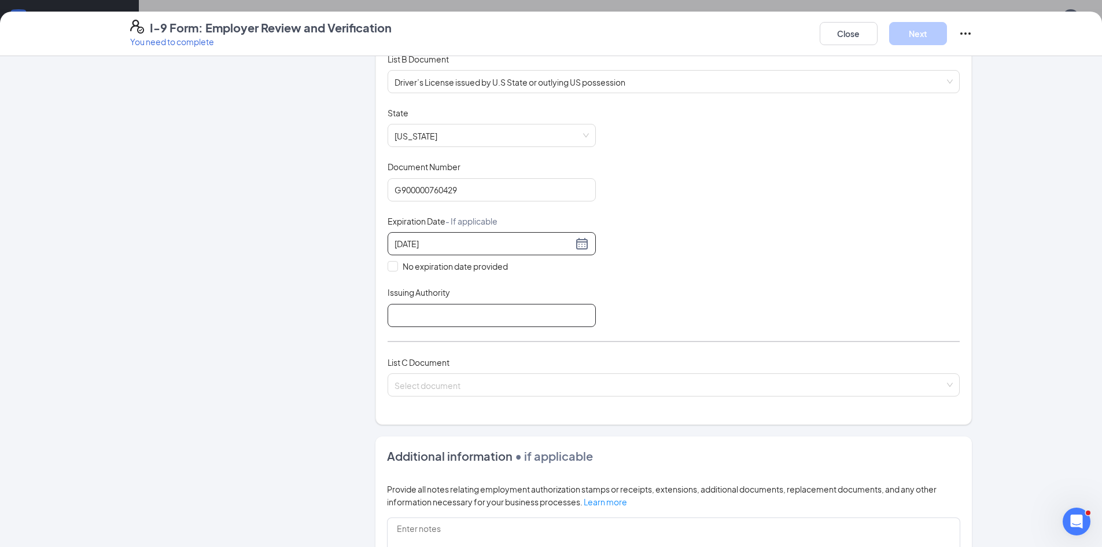
click at [489, 320] on input "Issuing Authority" at bounding box center [492, 315] width 208 height 23
type input "[US_STATE]"
click at [502, 381] on input "search" at bounding box center [670, 382] width 550 height 17
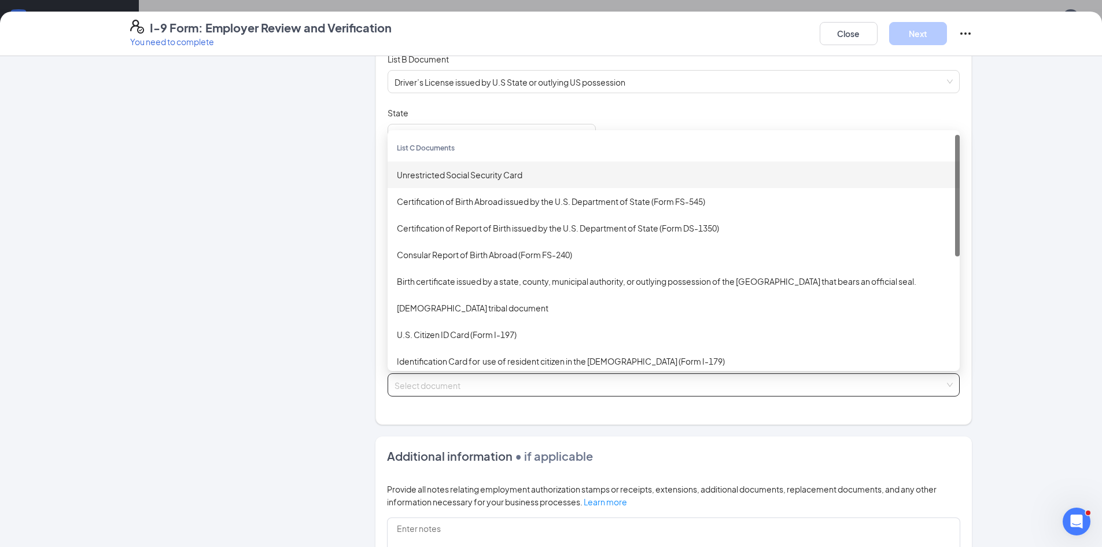
click at [487, 172] on div "Unrestricted Social Security Card" at bounding box center [674, 174] width 554 height 13
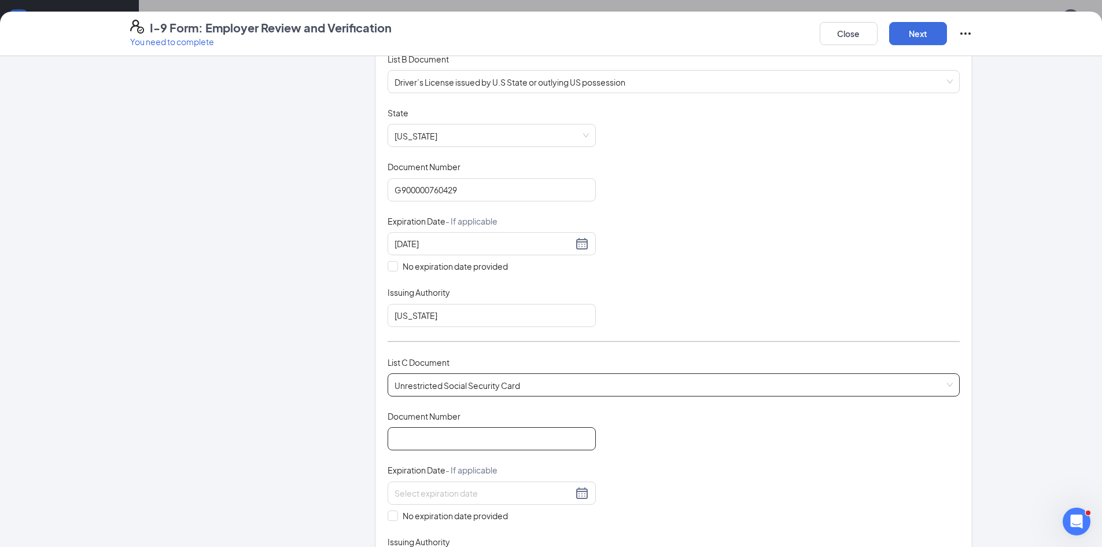
click at [437, 435] on input "Document Number" at bounding box center [492, 438] width 208 height 23
type input "365359602"
click at [389, 514] on input "No expiration date provided" at bounding box center [392, 514] width 8 height 8
checkbox input "true"
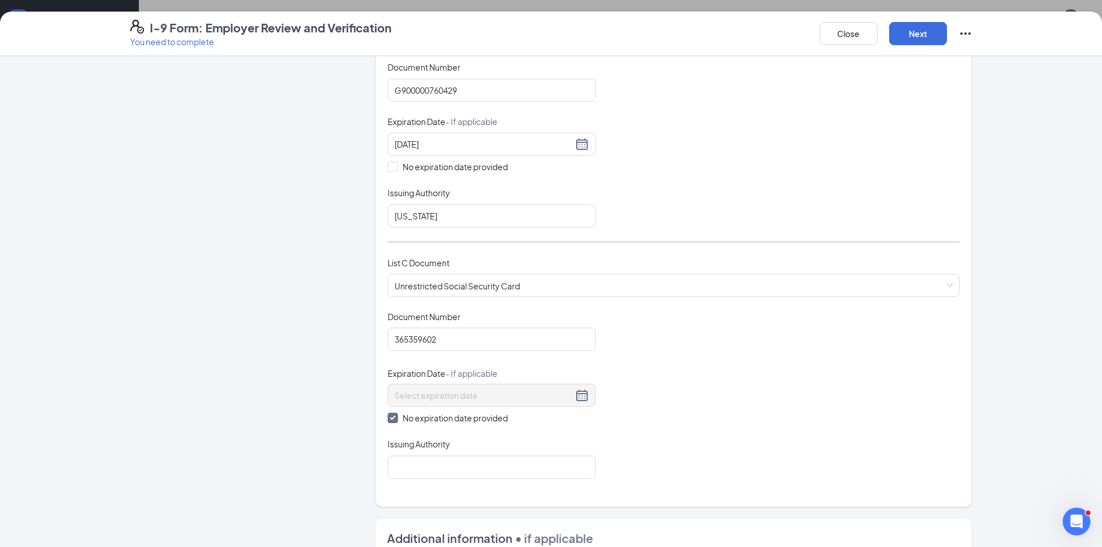
scroll to position [289, 0]
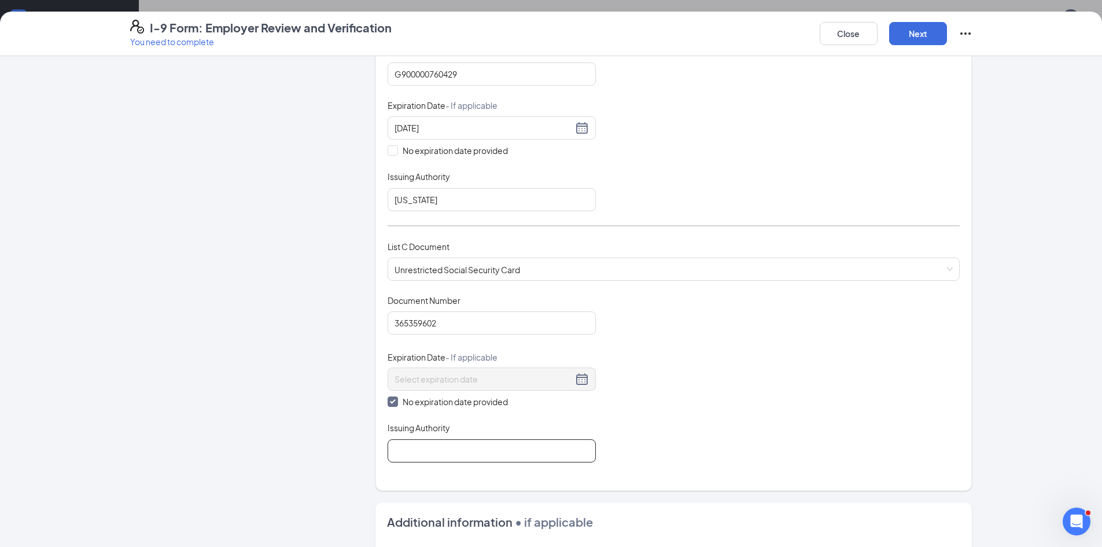
click at [559, 453] on input "Issuing Authority" at bounding box center [492, 450] width 208 height 23
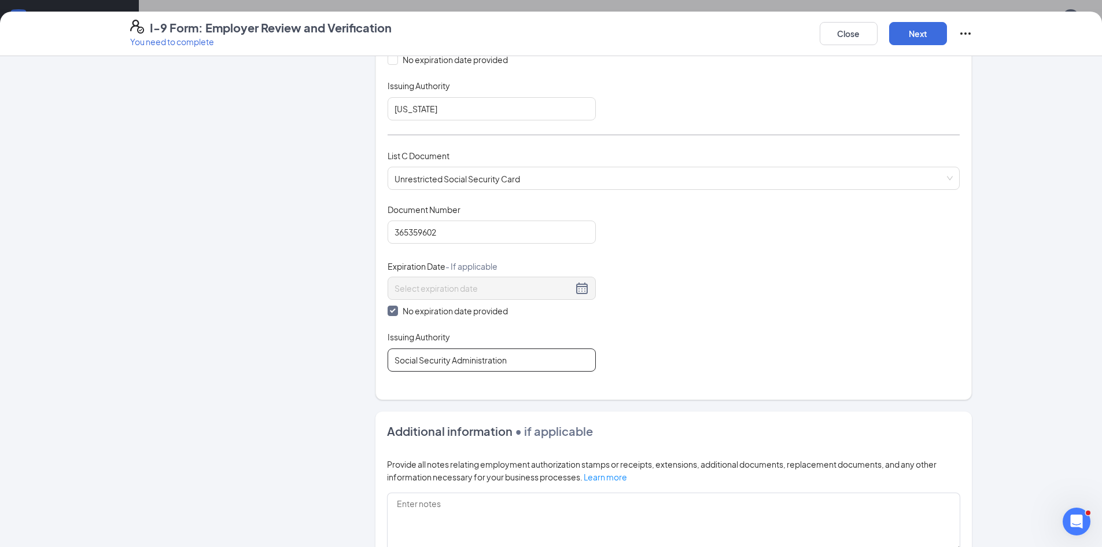
scroll to position [76, 0]
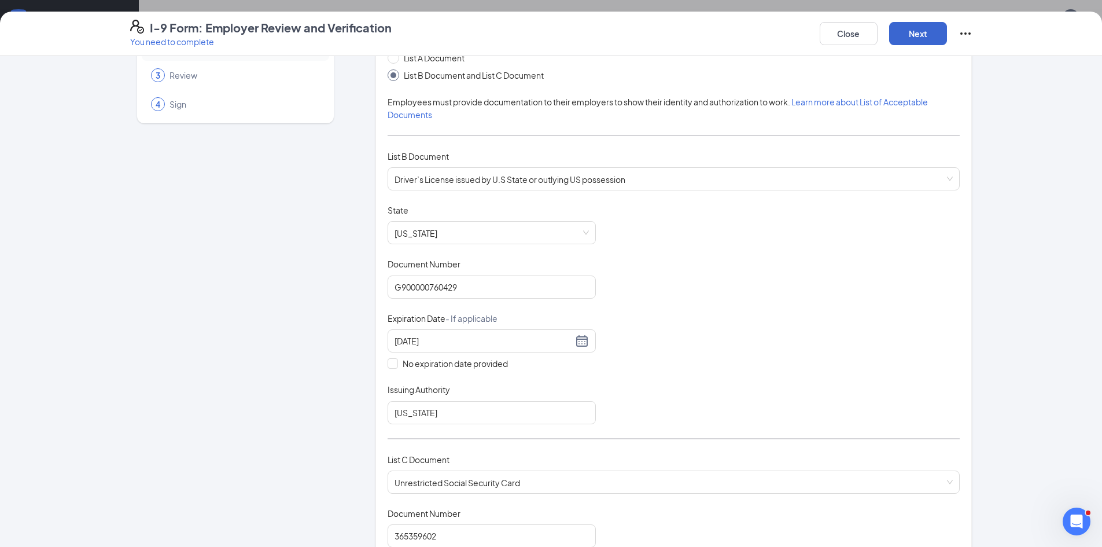
type input "Social Security Administration"
click at [921, 30] on button "Next" at bounding box center [918, 33] width 58 height 23
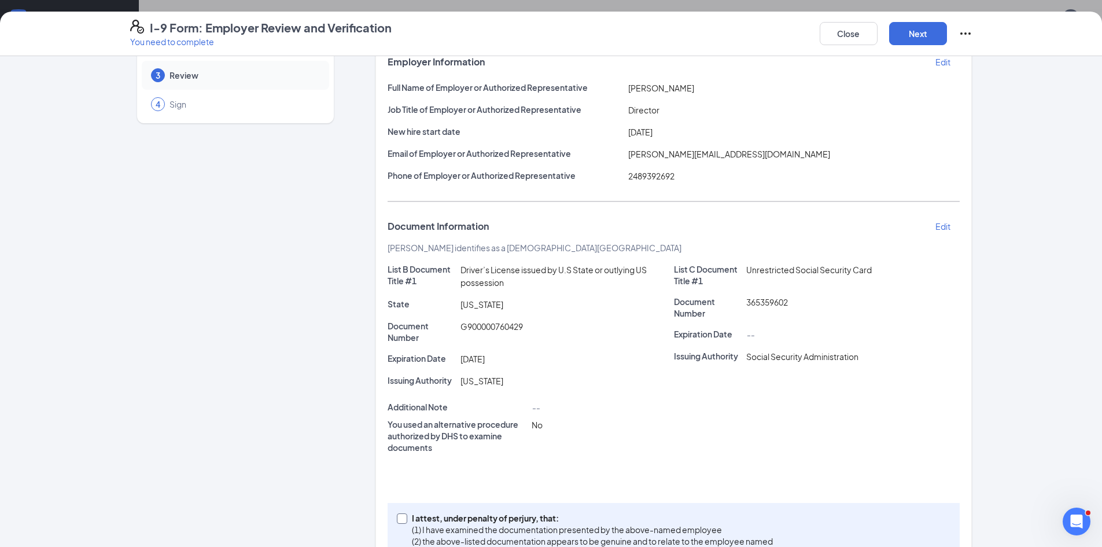
click at [397, 518] on input "I attest, under penalty of [PERSON_NAME], that: (1) I have examined the documen…" at bounding box center [401, 517] width 8 height 8
checkbox input "true"
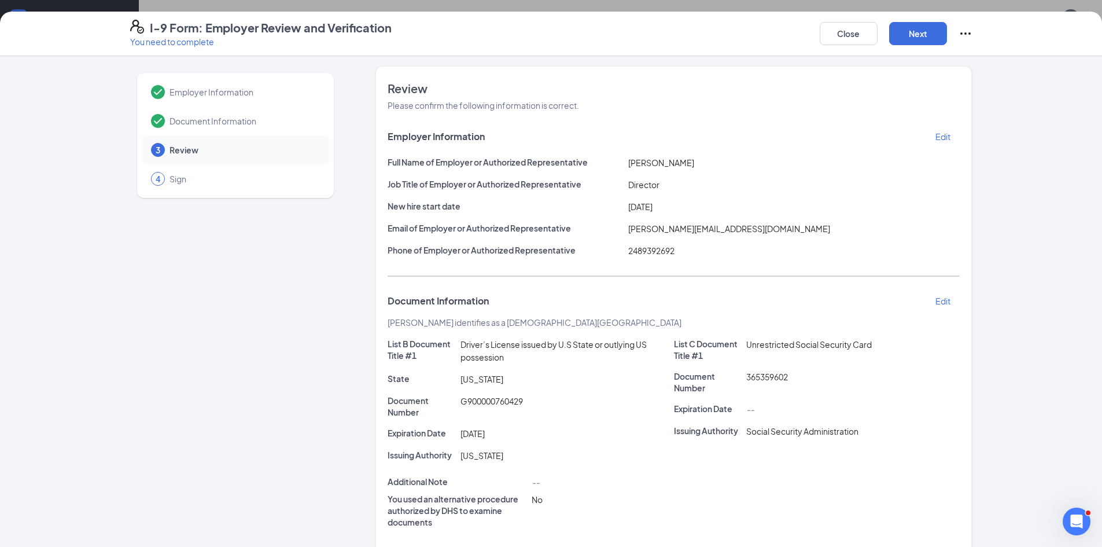
scroll to position [0, 0]
click at [937, 30] on button "Next" at bounding box center [918, 33] width 58 height 23
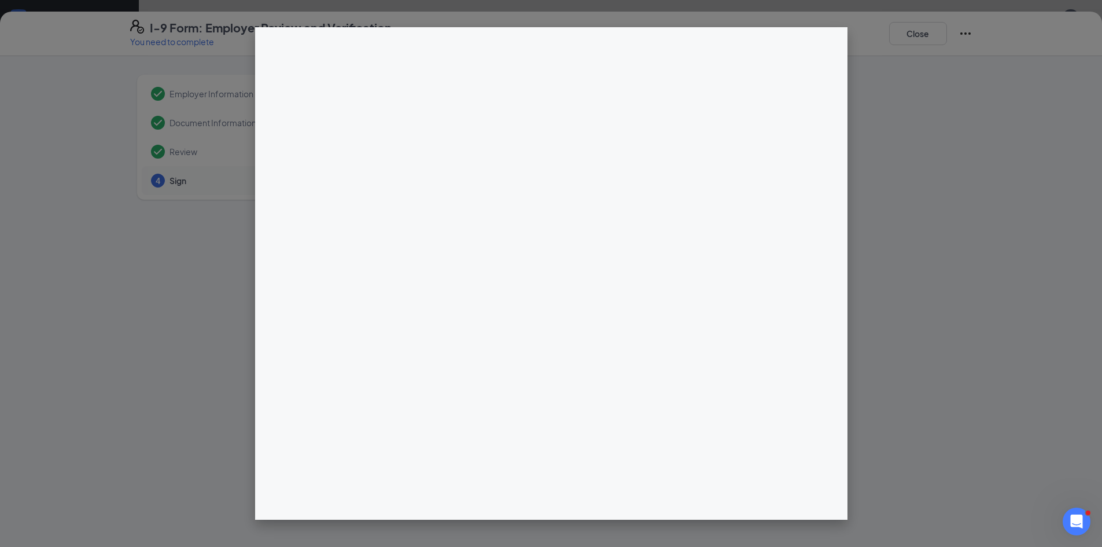
click at [907, 85] on div at bounding box center [551, 273] width 1102 height 547
click at [167, 253] on div at bounding box center [551, 273] width 1102 height 547
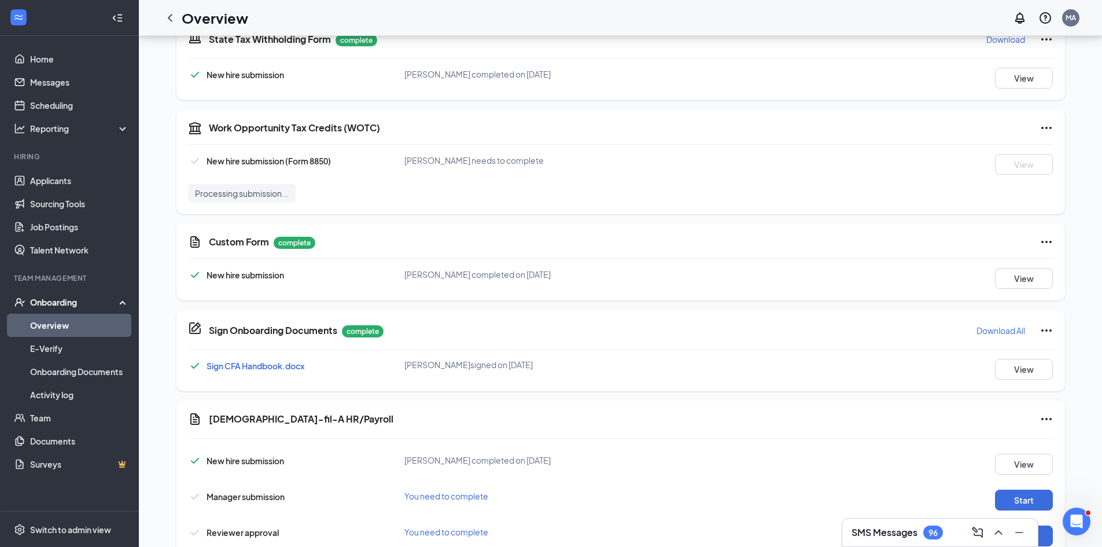
scroll to position [205, 0]
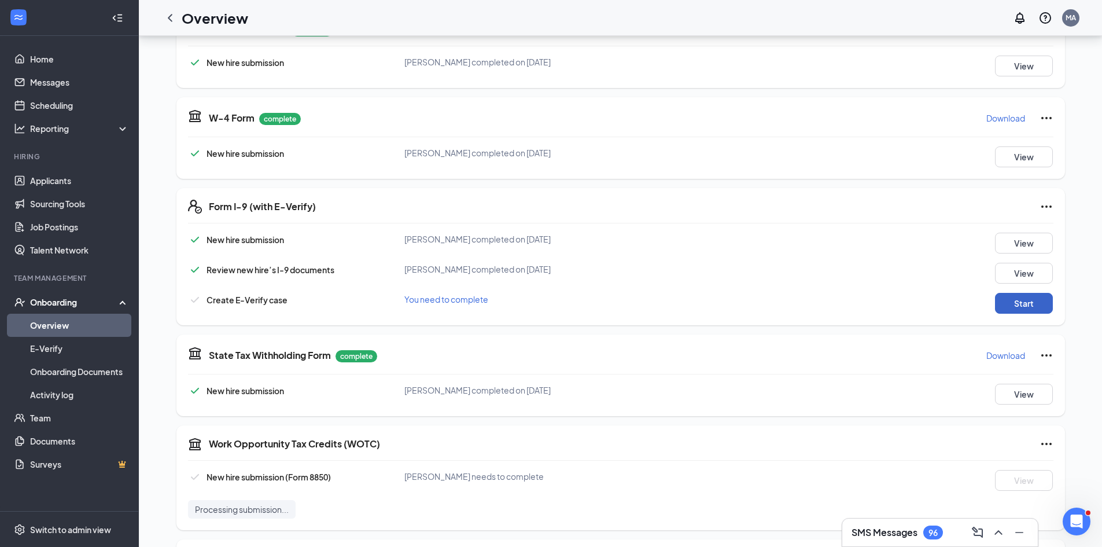
click at [1029, 307] on button "Start" at bounding box center [1024, 303] width 58 height 21
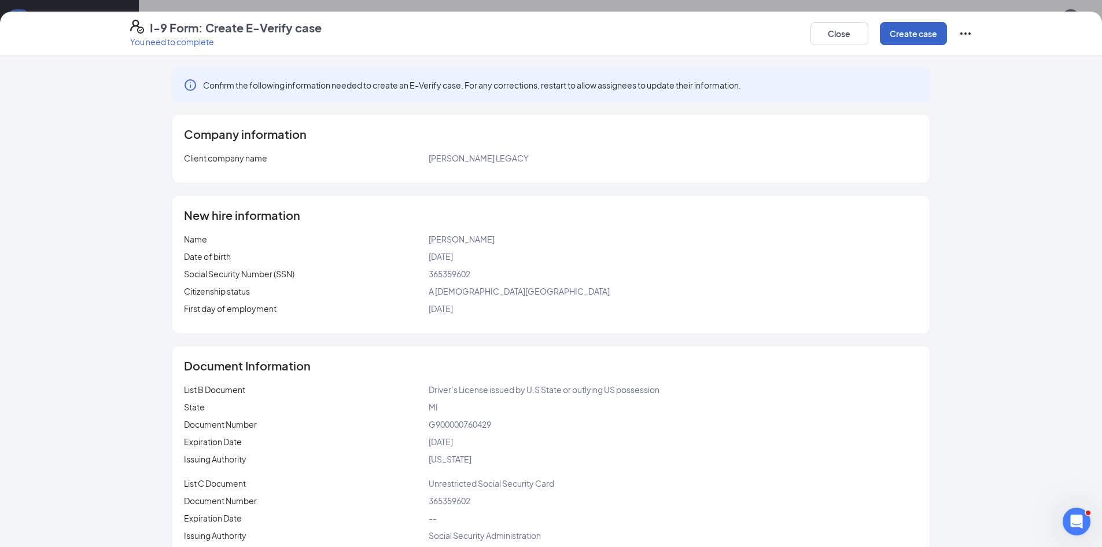
click at [899, 33] on button "Create case" at bounding box center [913, 33] width 67 height 23
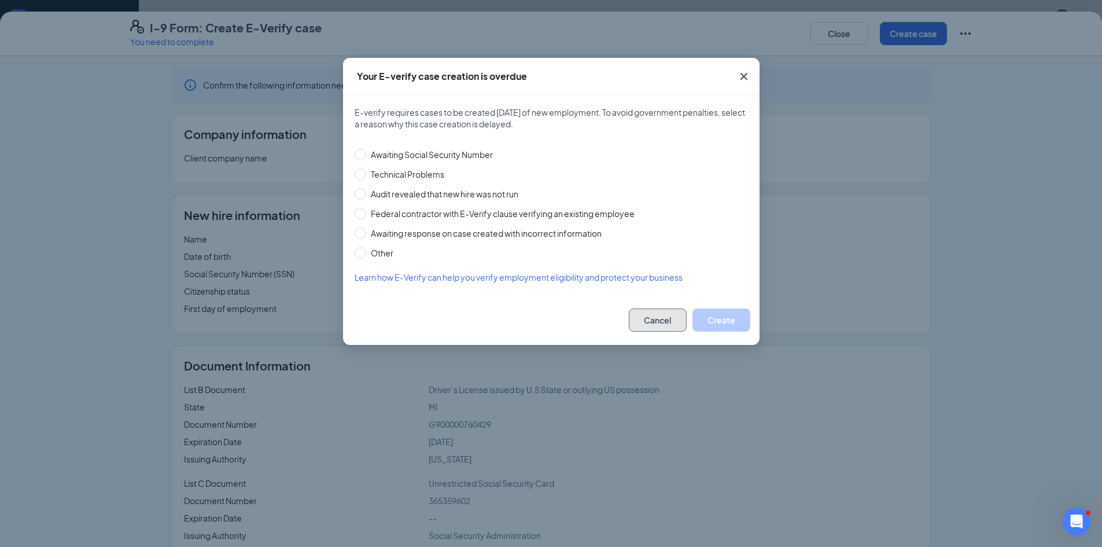
click at [650, 318] on button "Cancel" at bounding box center [658, 319] width 58 height 23
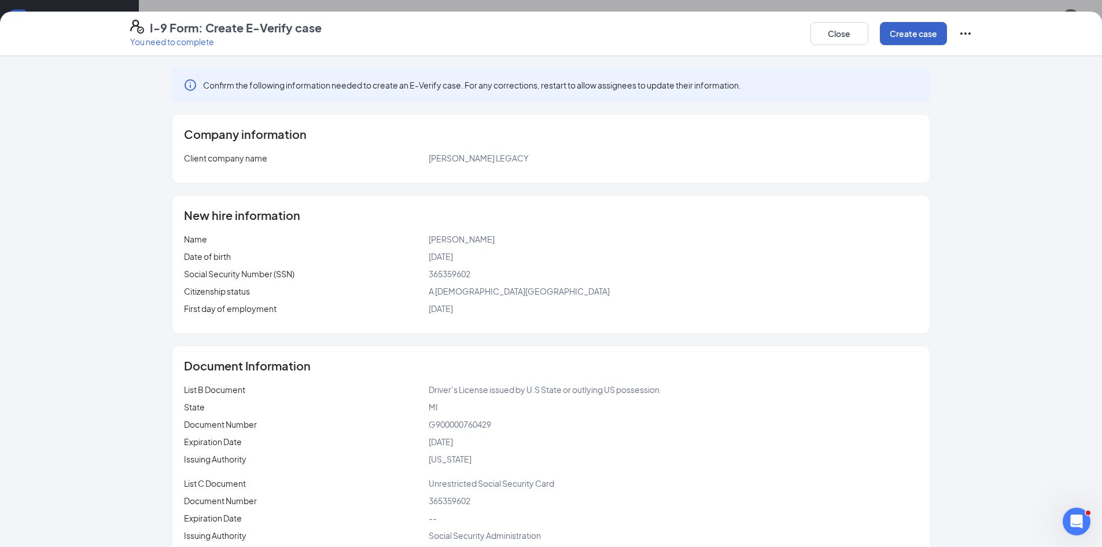
scroll to position [0, 0]
click at [895, 36] on button "Create case" at bounding box center [913, 33] width 67 height 23
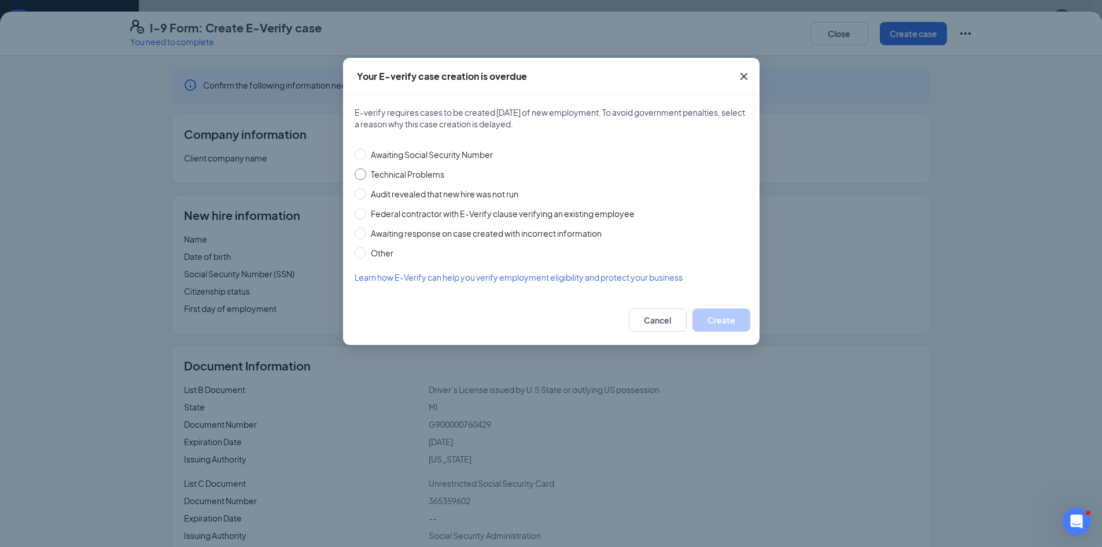
click at [414, 175] on span "Technical Problems" at bounding box center [407, 174] width 83 height 13
click at [366, 175] on input "Technical Problems" at bounding box center [361, 174] width 12 height 12
radio input "true"
click at [714, 322] on button "Create" at bounding box center [722, 319] width 58 height 23
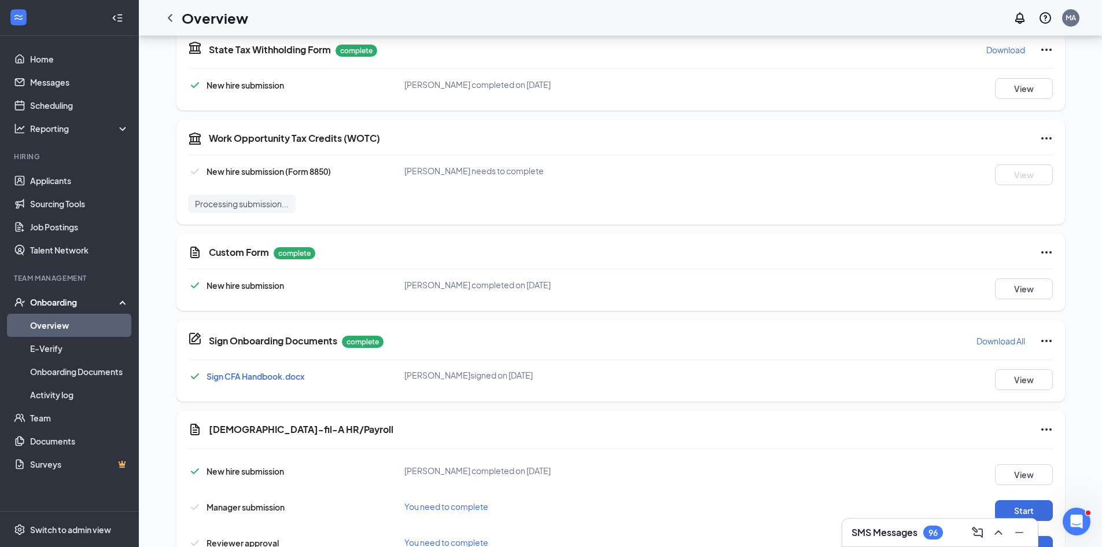
scroll to position [623, 0]
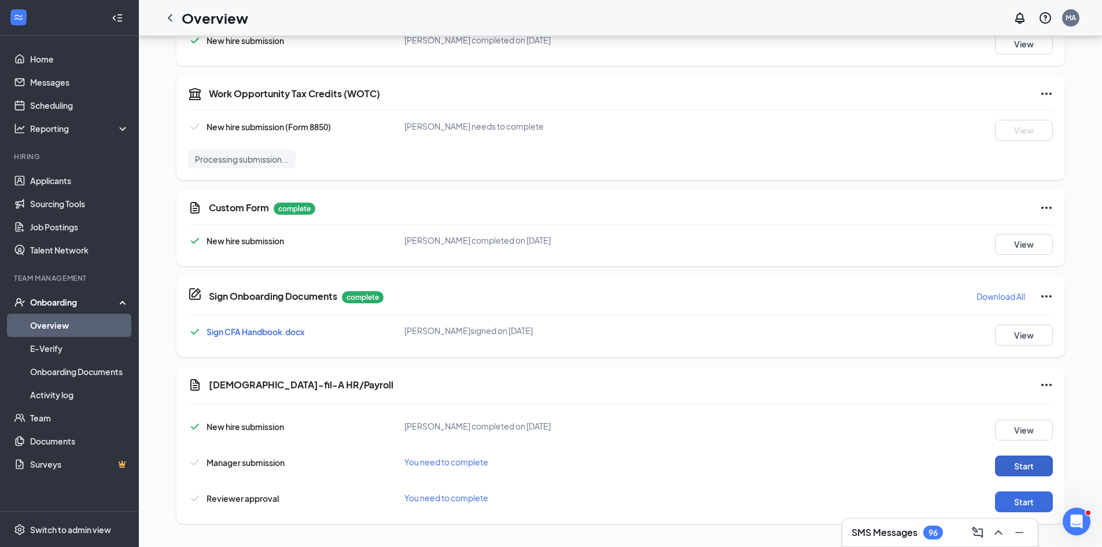
click at [1046, 473] on button "Start" at bounding box center [1024, 465] width 58 height 21
click at [1031, 507] on button "Start" at bounding box center [1024, 501] width 58 height 21
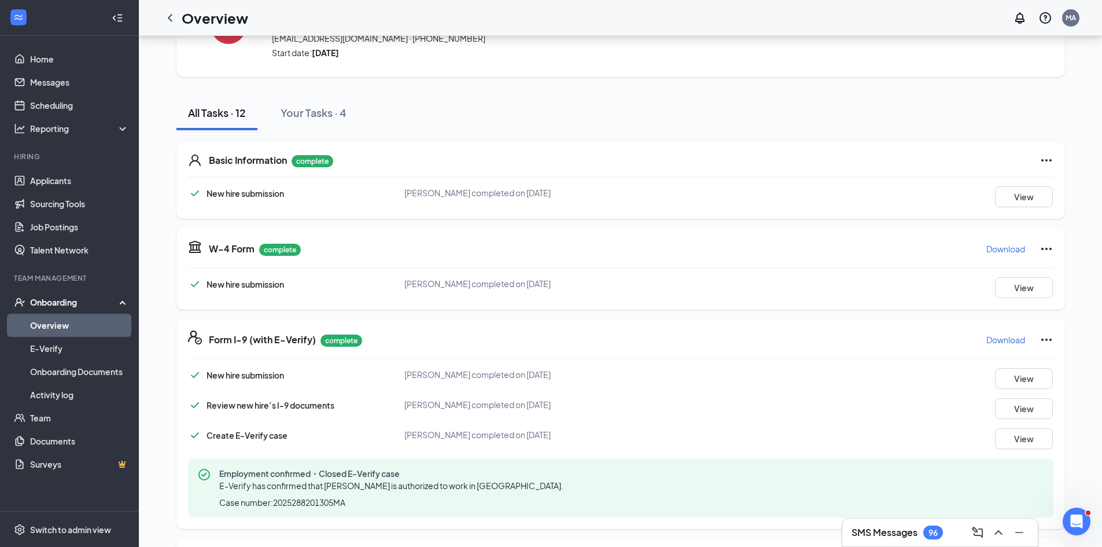
scroll to position [0, 0]
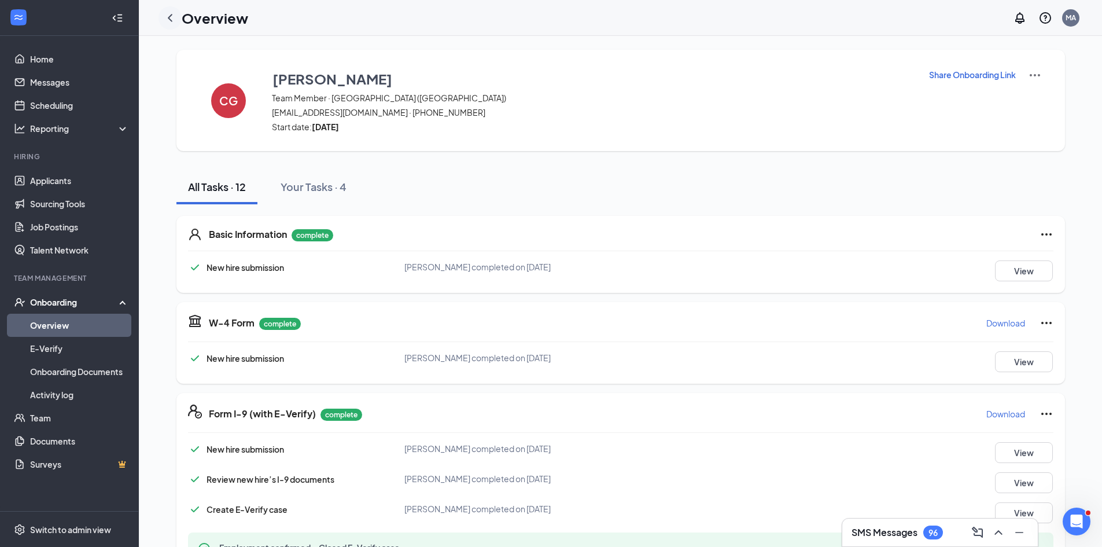
click at [166, 20] on icon "ChevronLeft" at bounding box center [170, 18] width 14 height 14
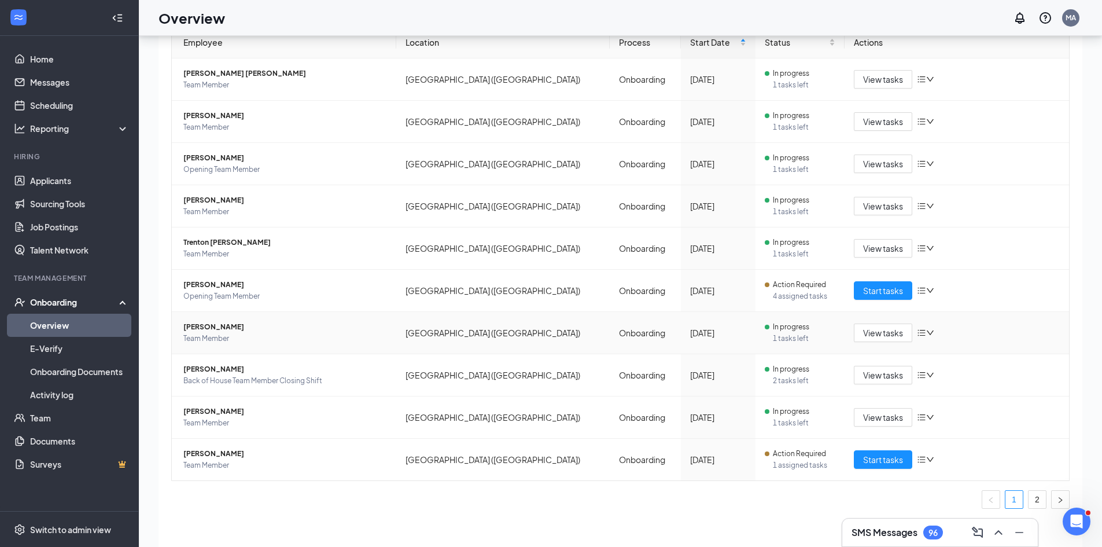
scroll to position [52, 0]
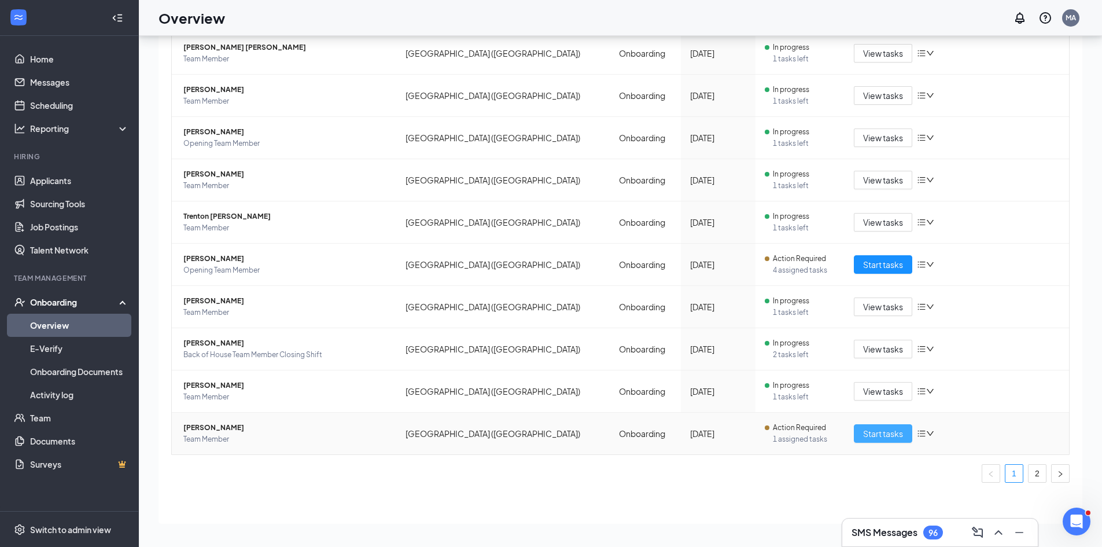
click at [873, 432] on span "Start tasks" at bounding box center [883, 433] width 40 height 13
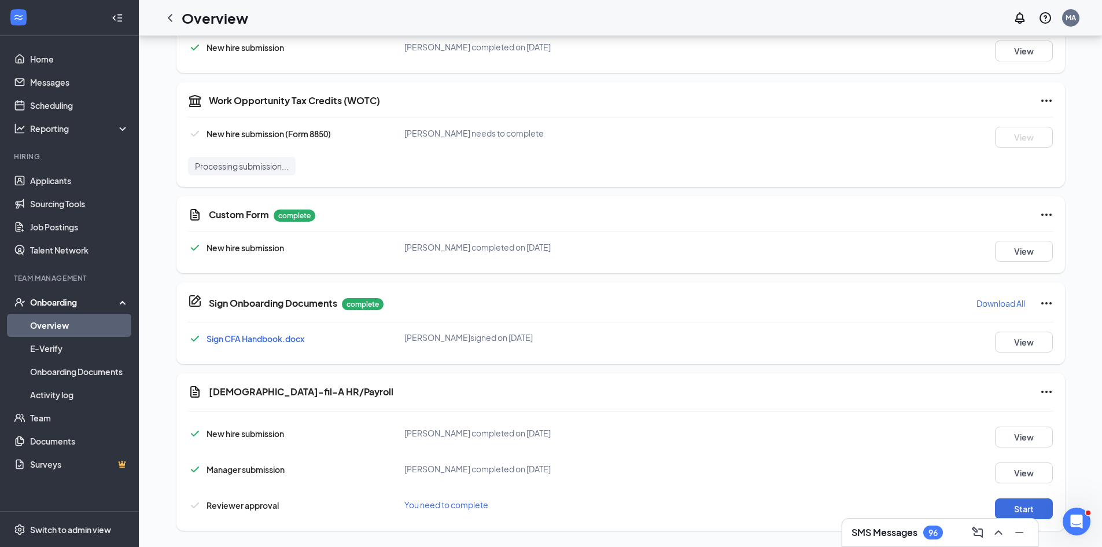
scroll to position [628, 0]
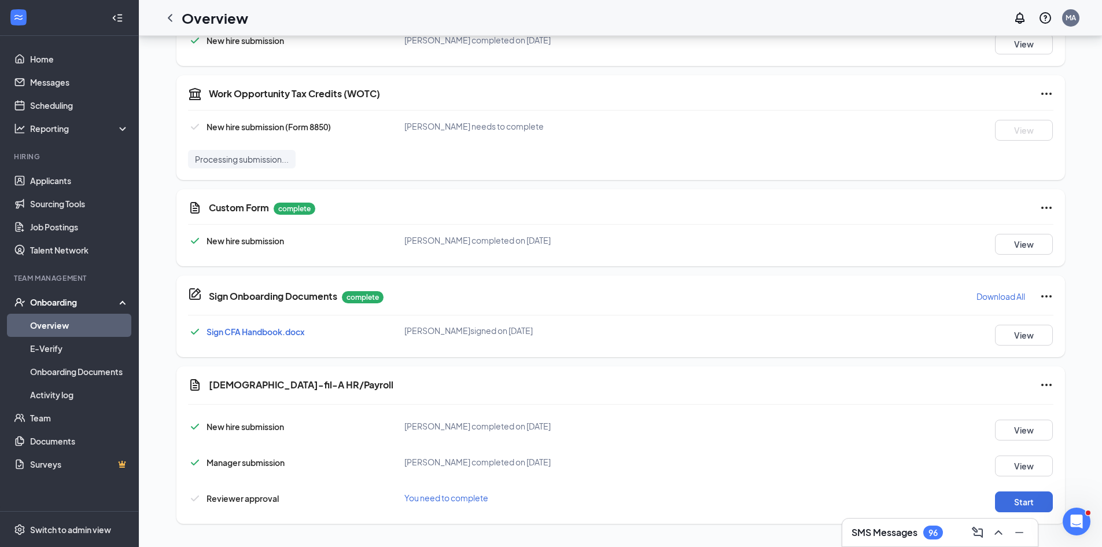
click at [168, 18] on icon "ChevronLeft" at bounding box center [170, 18] width 14 height 14
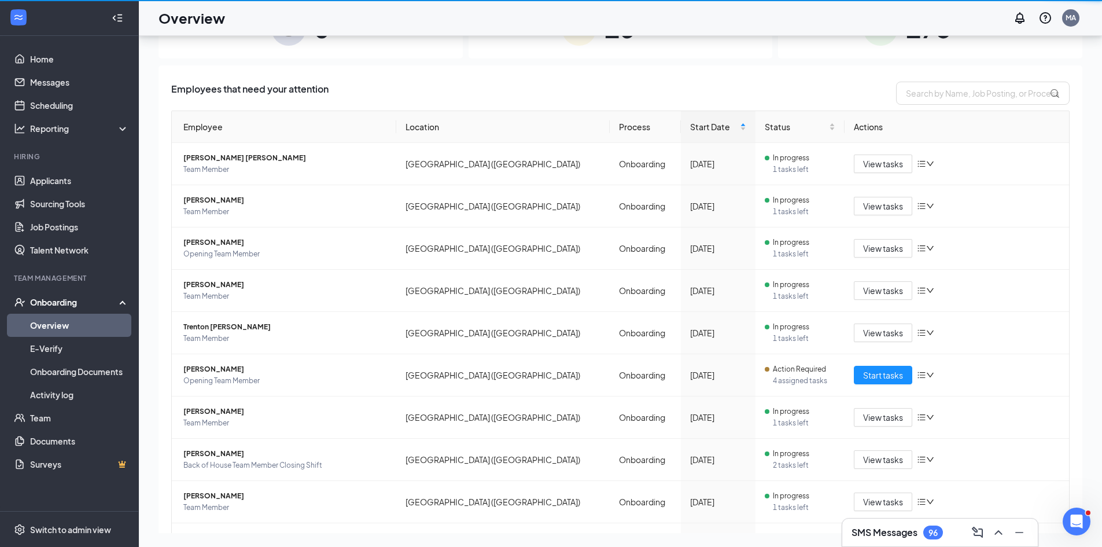
scroll to position [52, 0]
